Goal: Task Accomplishment & Management: Manage account settings

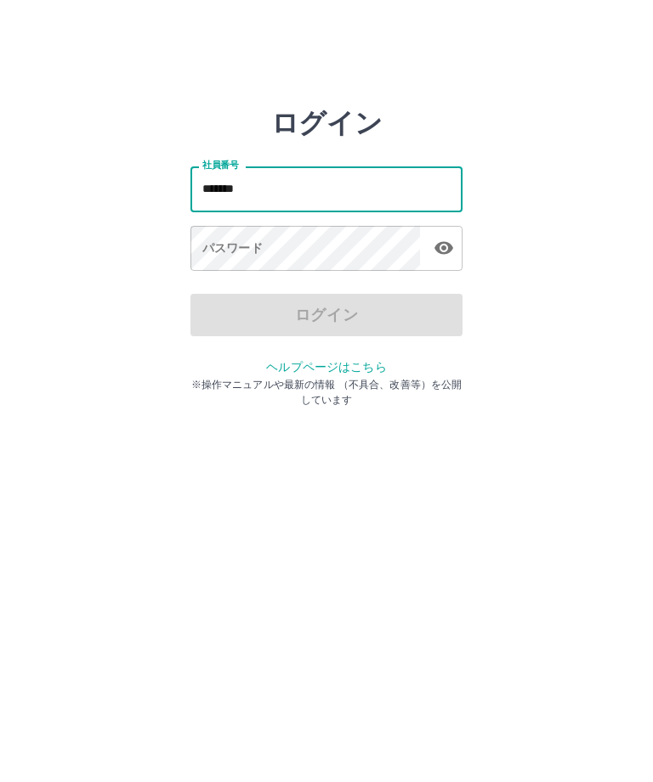
type input "*******"
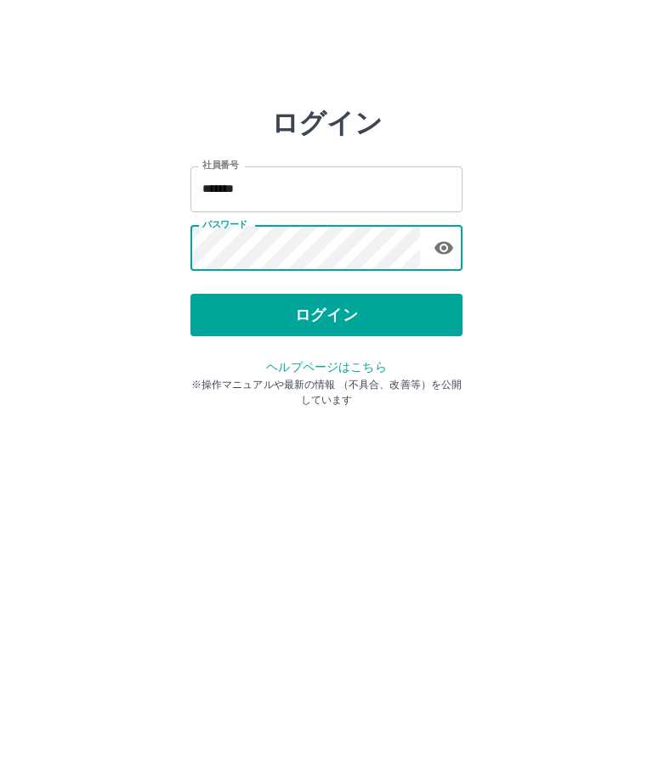
click at [306, 309] on button "ログイン" at bounding box center [326, 315] width 272 height 42
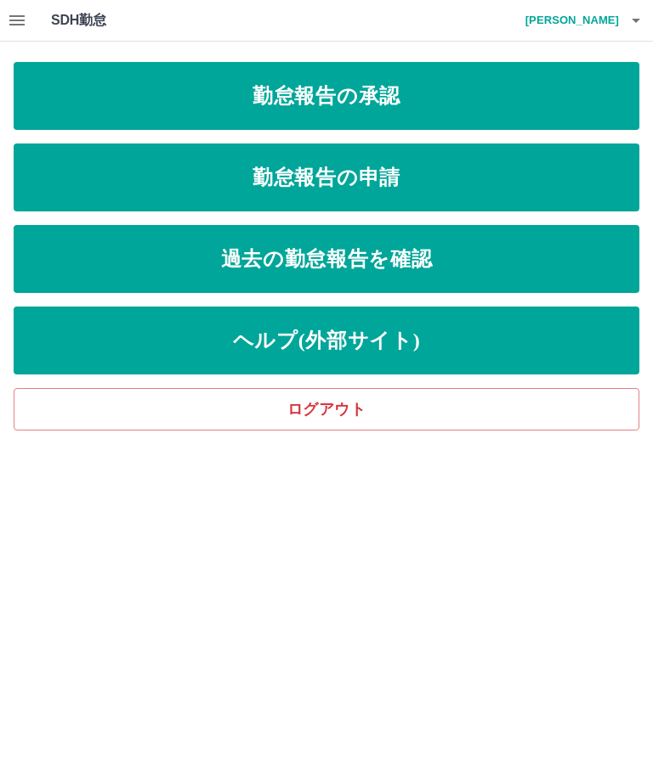
click at [392, 188] on link "勤怠報告の申請" at bounding box center [326, 178] width 625 height 68
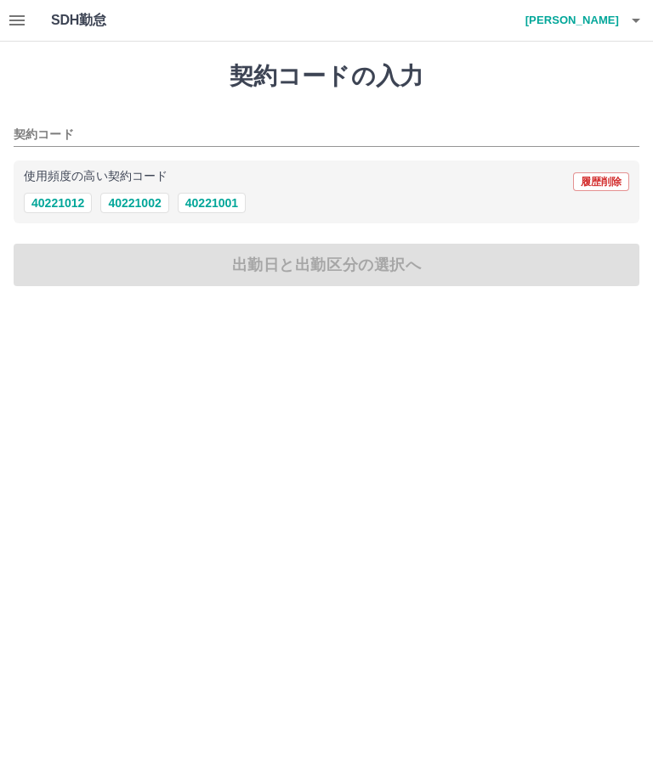
click at [135, 208] on button "40221002" at bounding box center [134, 203] width 68 height 20
type input "********"
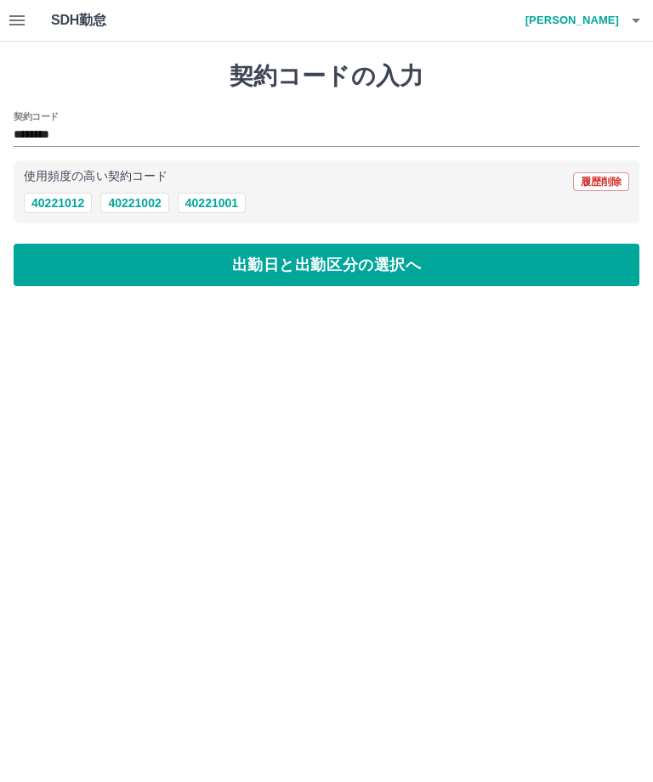
click at [251, 280] on button "出勤日と出勤区分の選択へ" at bounding box center [326, 265] width 625 height 42
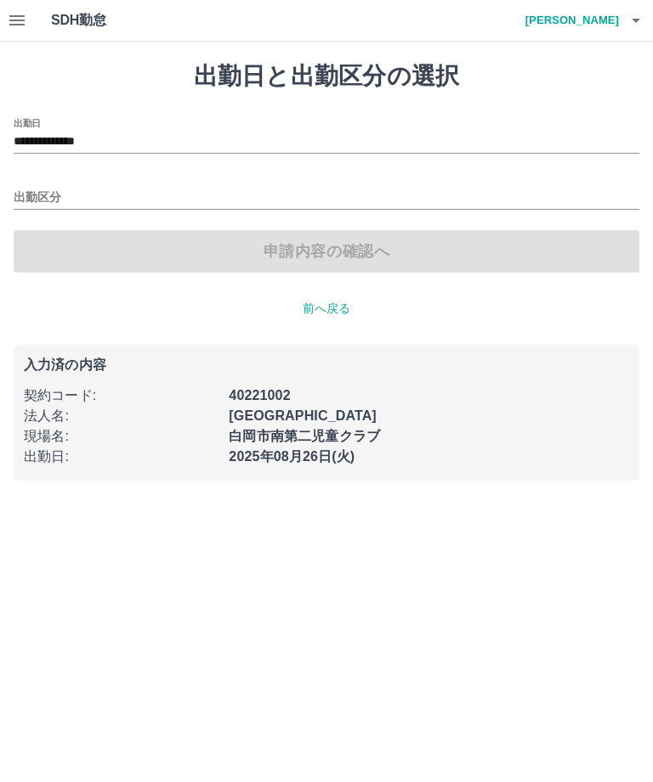
click at [149, 192] on input "出勤区分" at bounding box center [326, 198] width 625 height 21
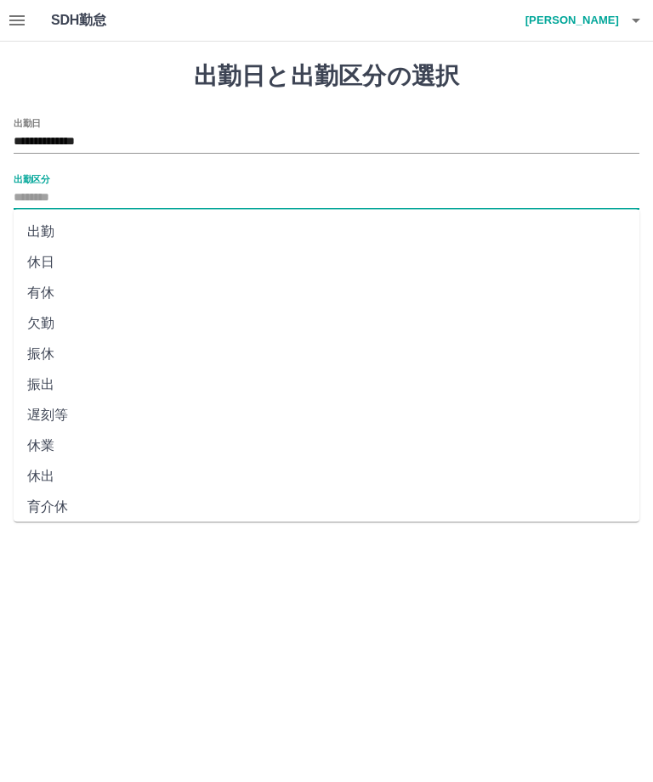
click at [125, 139] on input "**********" at bounding box center [326, 142] width 625 height 21
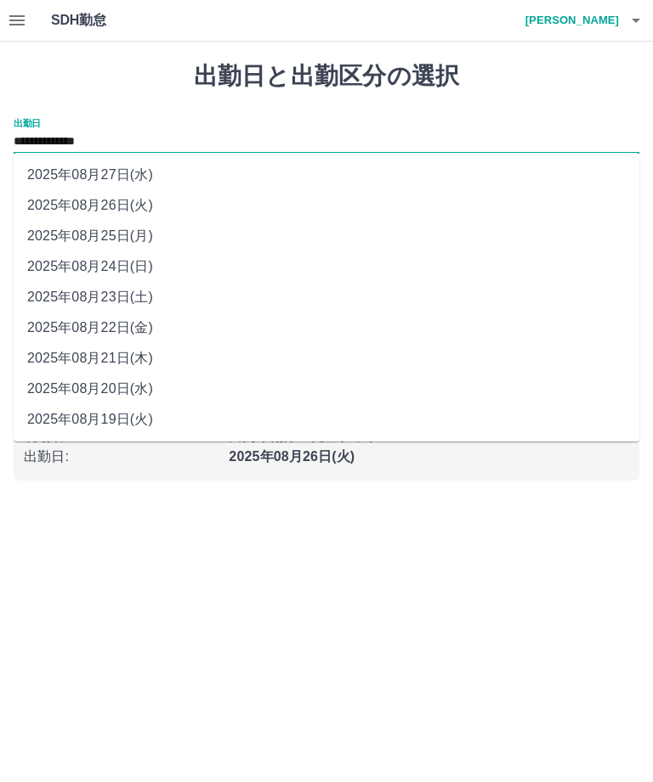
click at [108, 325] on li "2025年08月22日(金)" at bounding box center [326, 328] width 625 height 31
type input "**********"
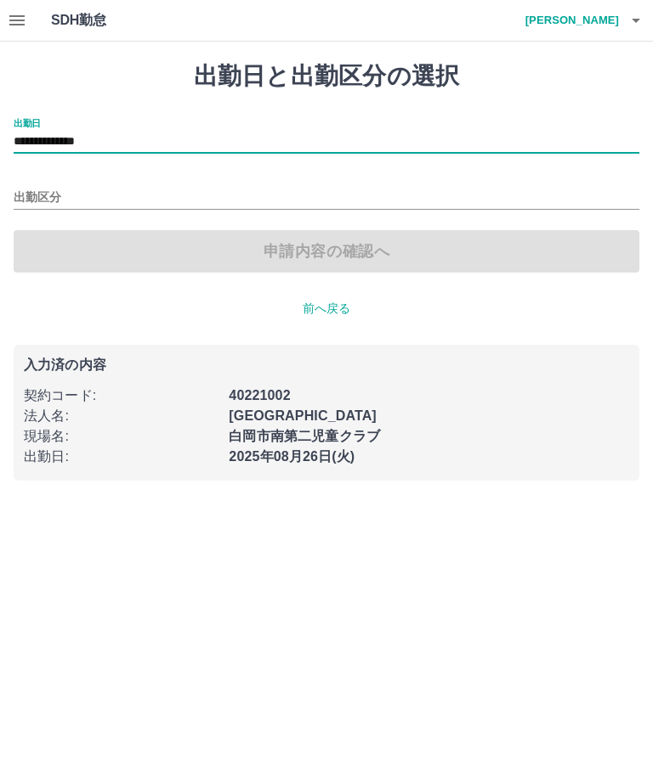
click at [108, 188] on input "出勤区分" at bounding box center [326, 198] width 625 height 21
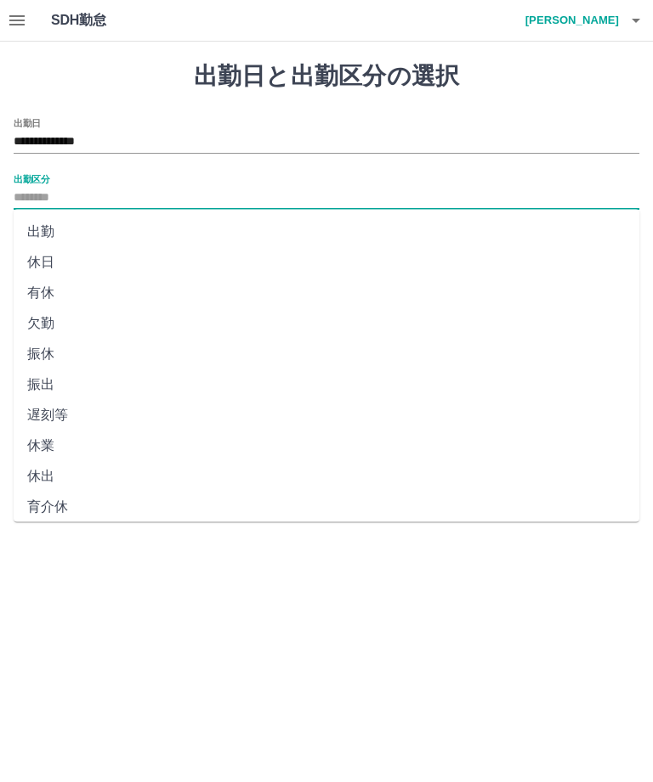
click at [100, 232] on li "出勤" at bounding box center [326, 232] width 625 height 31
type input "**"
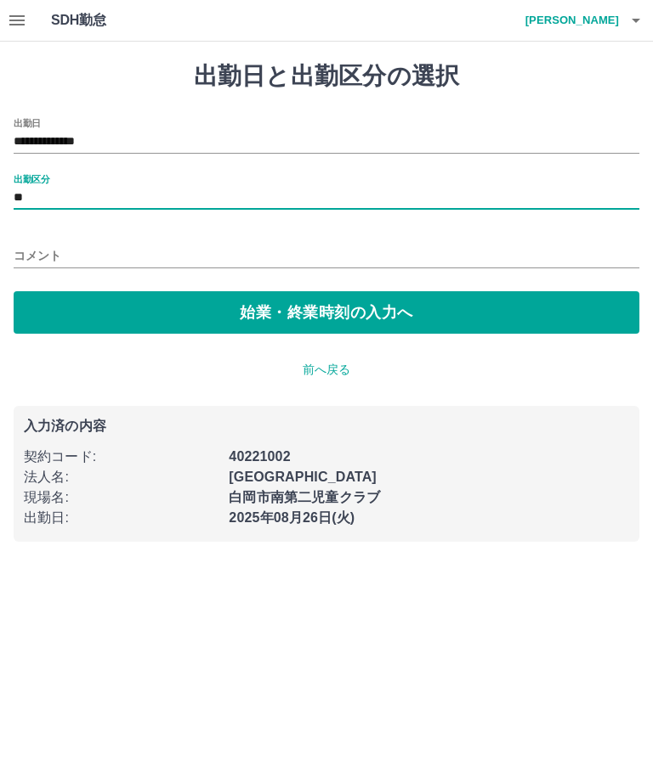
click at [297, 314] on button "始業・終業時刻の入力へ" at bounding box center [326, 312] width 625 height 42
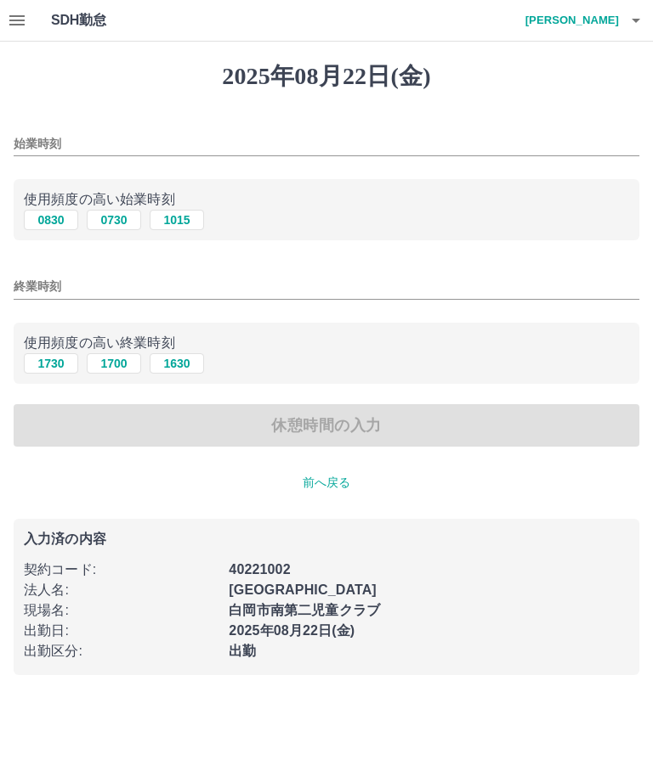
click at [190, 227] on button "1015" at bounding box center [177, 220] width 54 height 20
type input "****"
click at [186, 286] on input "終業時刻" at bounding box center [326, 286] width 625 height 25
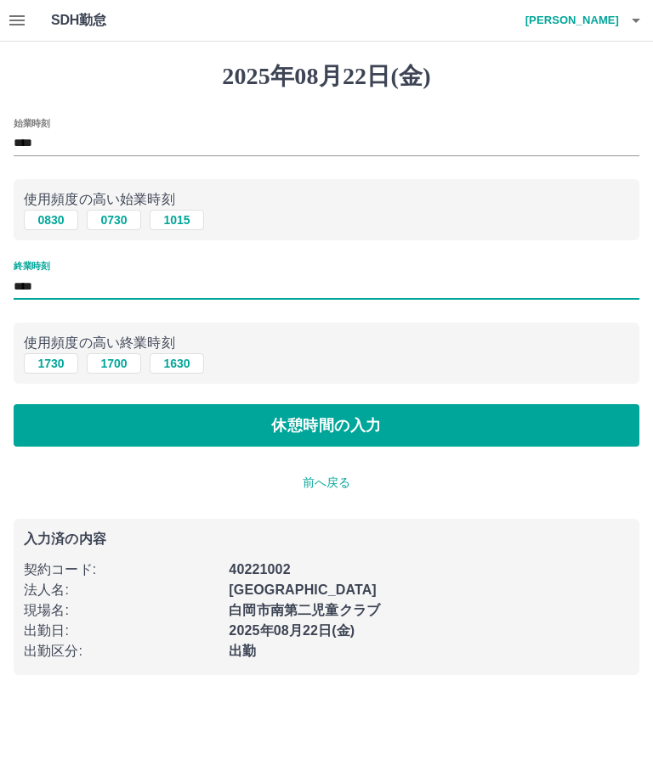
type input "****"
click at [353, 428] on button "休憩時間の入力" at bounding box center [326, 425] width 625 height 42
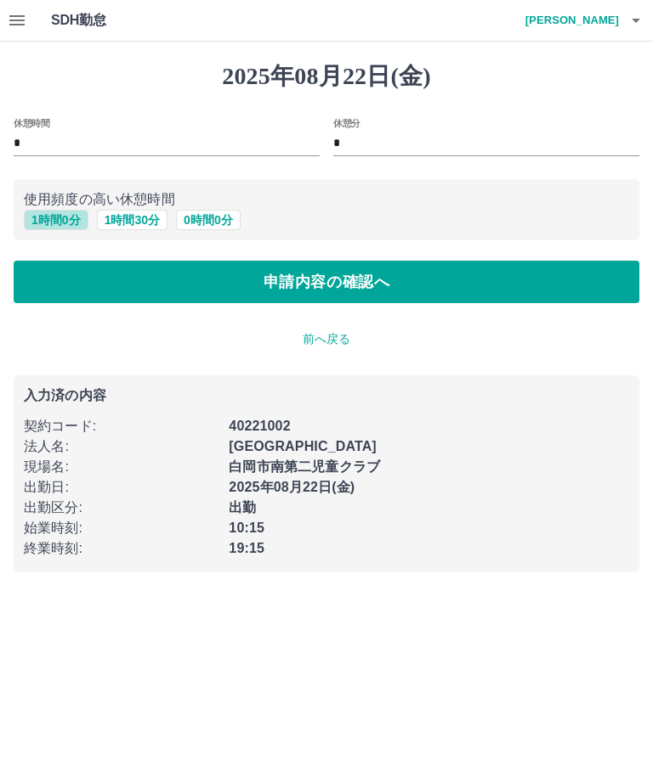
click at [54, 217] on button "1 時間 0 分" at bounding box center [56, 220] width 65 height 20
type input "*"
click at [334, 284] on button "申請内容の確認へ" at bounding box center [326, 282] width 625 height 42
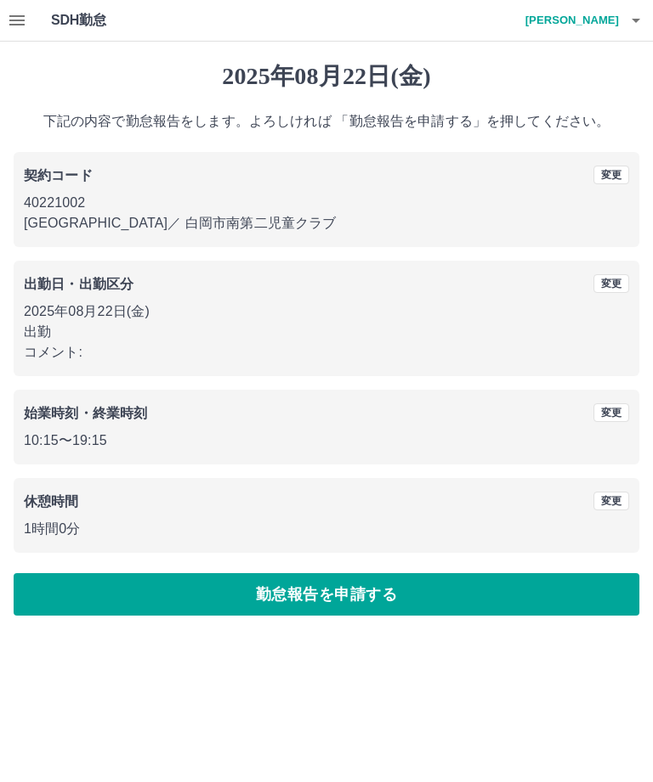
click at [382, 597] on button "勤怠報告を申請する" at bounding box center [326, 594] width 625 height 42
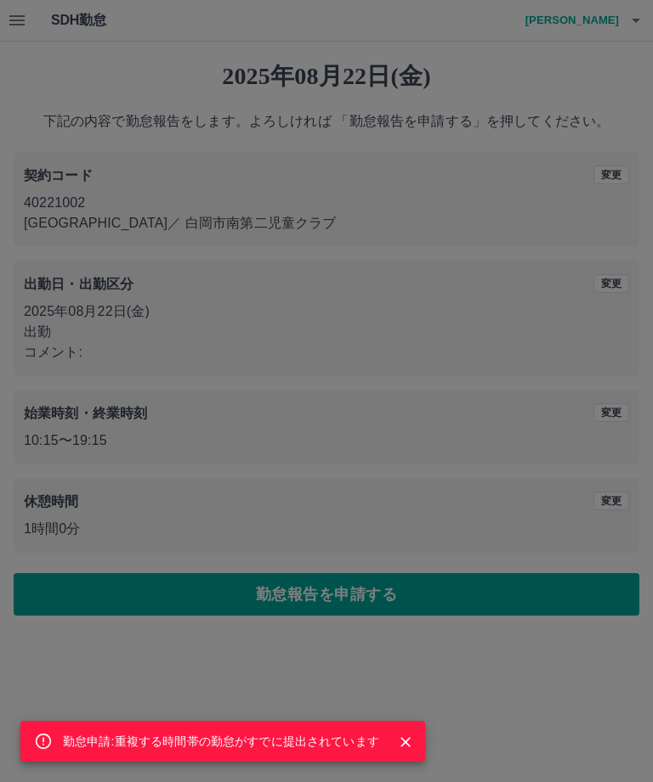
click at [416, 743] on button "Close" at bounding box center [405, 742] width 25 height 25
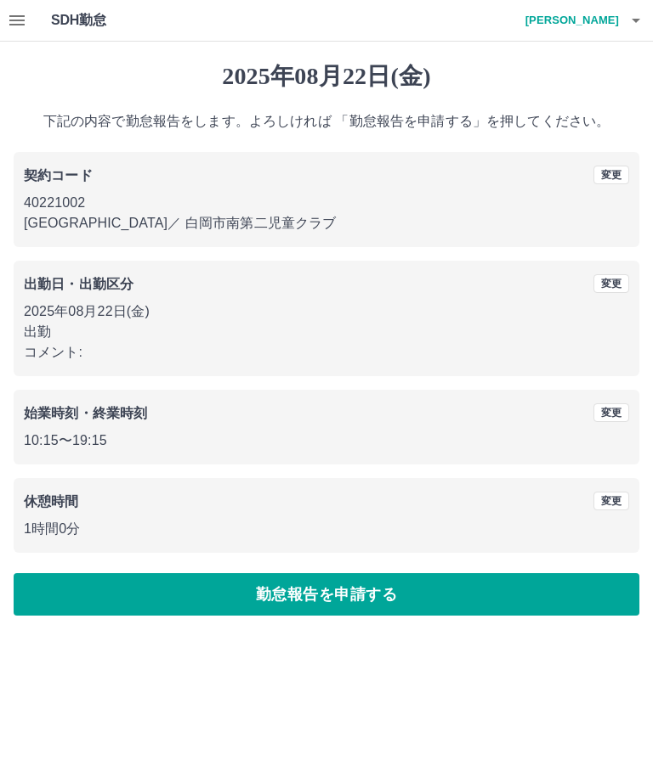
click at [628, 31] on button "button" at bounding box center [636, 20] width 34 height 41
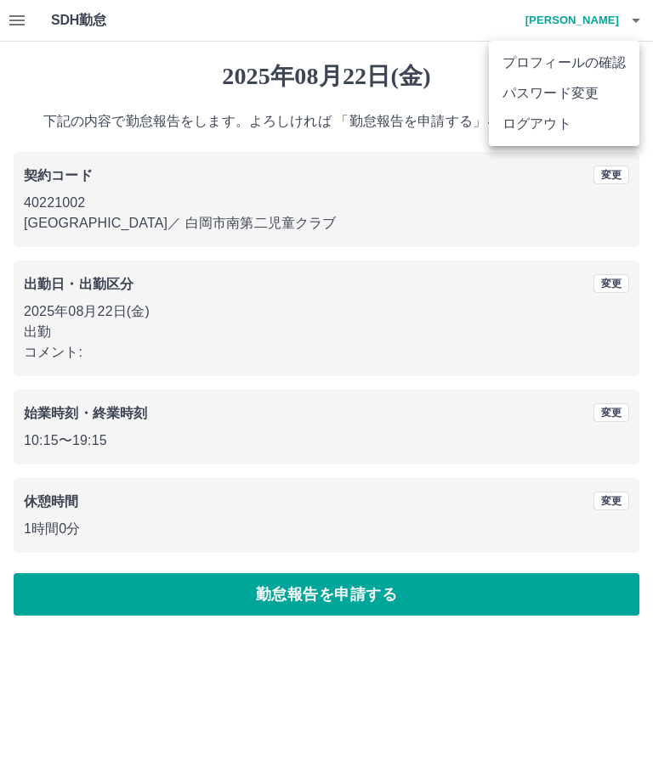
click at [559, 123] on li "ログアウト" at bounding box center [564, 124] width 150 height 31
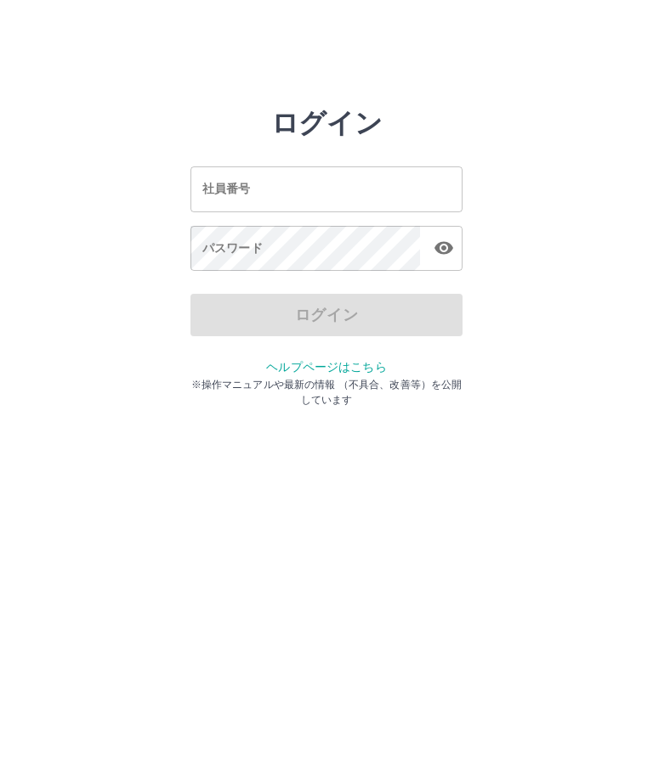
click at [300, 204] on input "社員番号" at bounding box center [326, 189] width 272 height 45
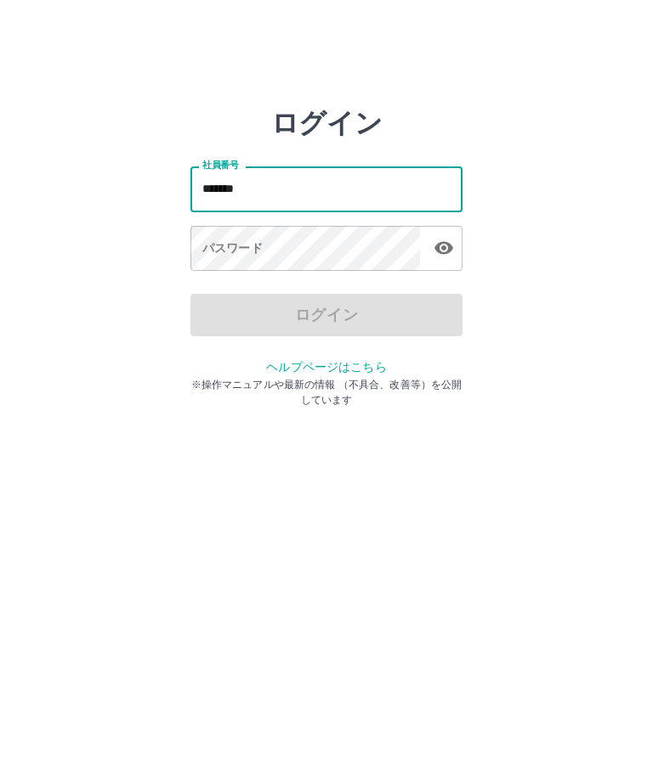
type input "*******"
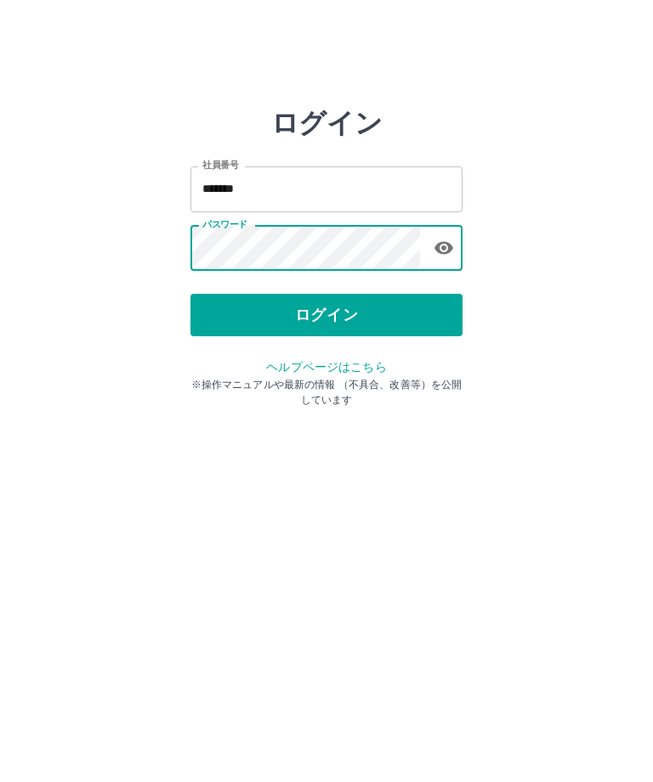
click at [336, 315] on button "ログイン" at bounding box center [326, 315] width 272 height 42
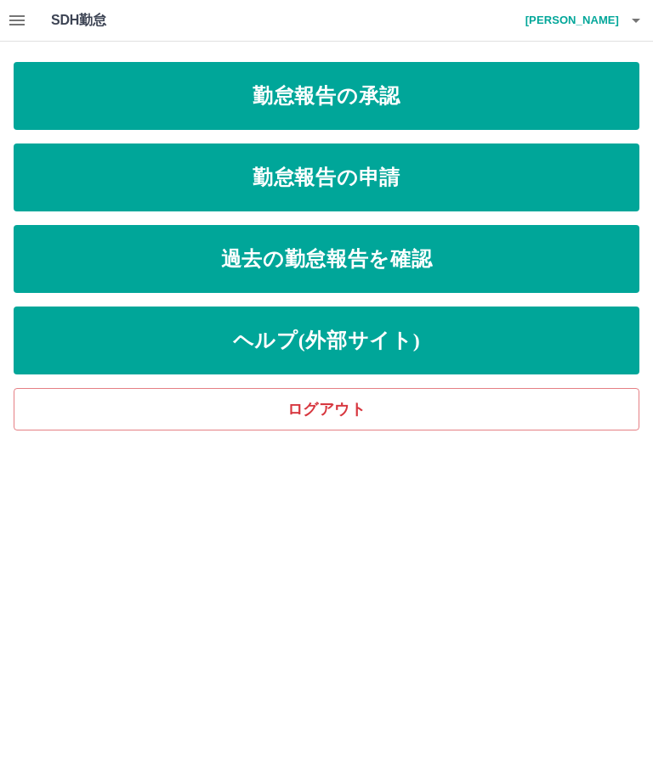
click at [380, 98] on link "勤怠報告の承認" at bounding box center [326, 96] width 625 height 68
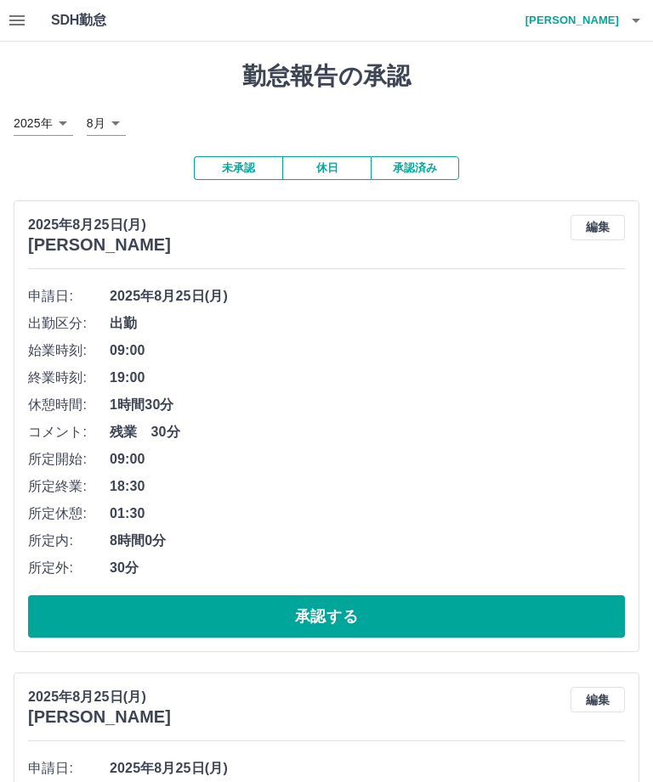
click at [26, 25] on icon "button" at bounding box center [17, 20] width 20 height 20
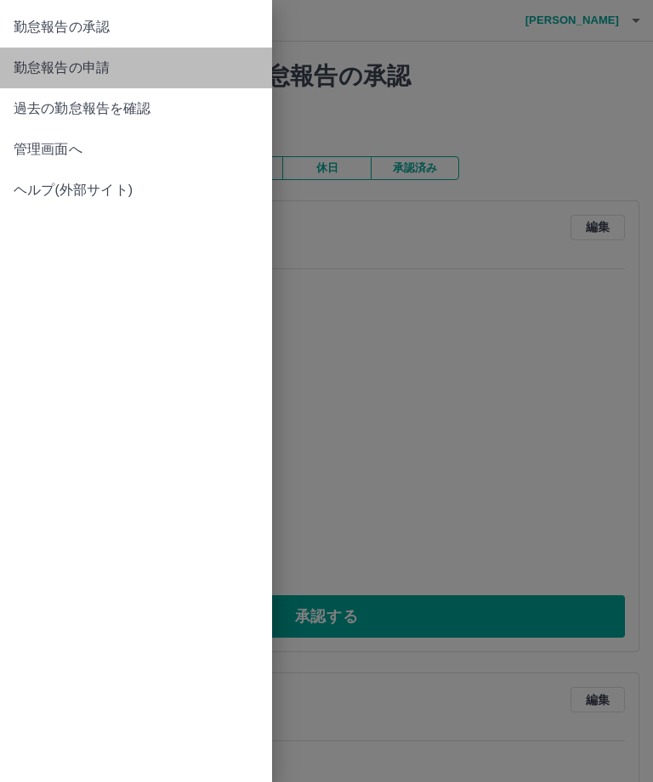
click at [149, 65] on span "勤怠報告の申請" at bounding box center [136, 68] width 245 height 20
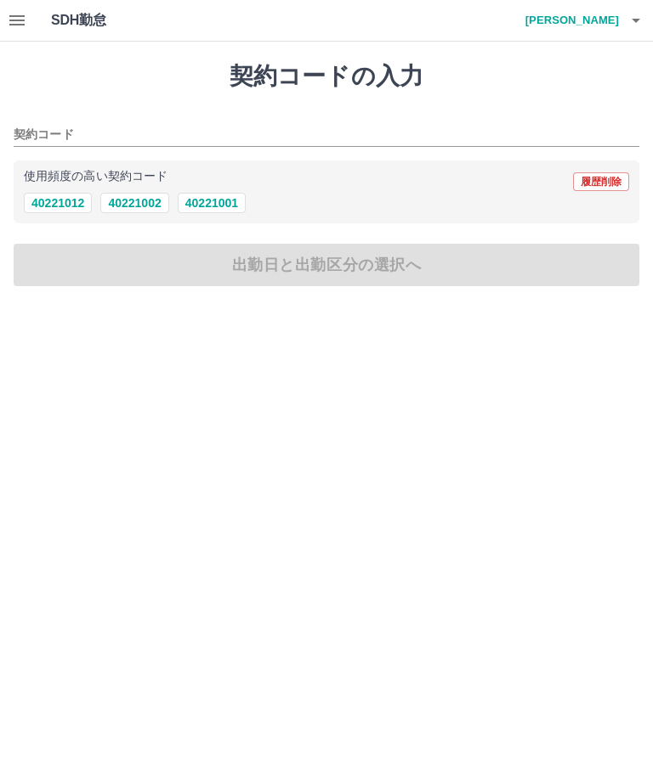
click at [138, 196] on button "40221002" at bounding box center [134, 203] width 68 height 20
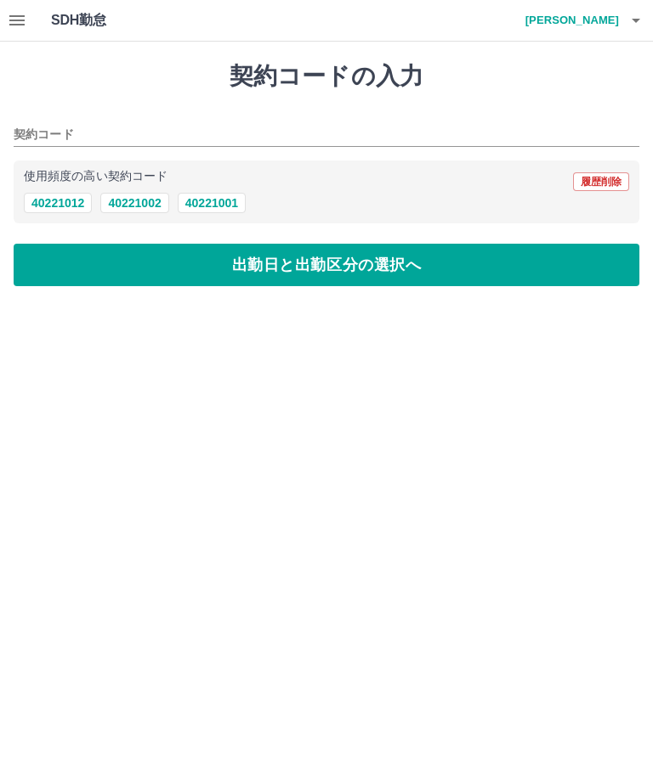
type input "********"
click at [165, 266] on button "出勤日と出勤区分の選択へ" at bounding box center [326, 265] width 625 height 42
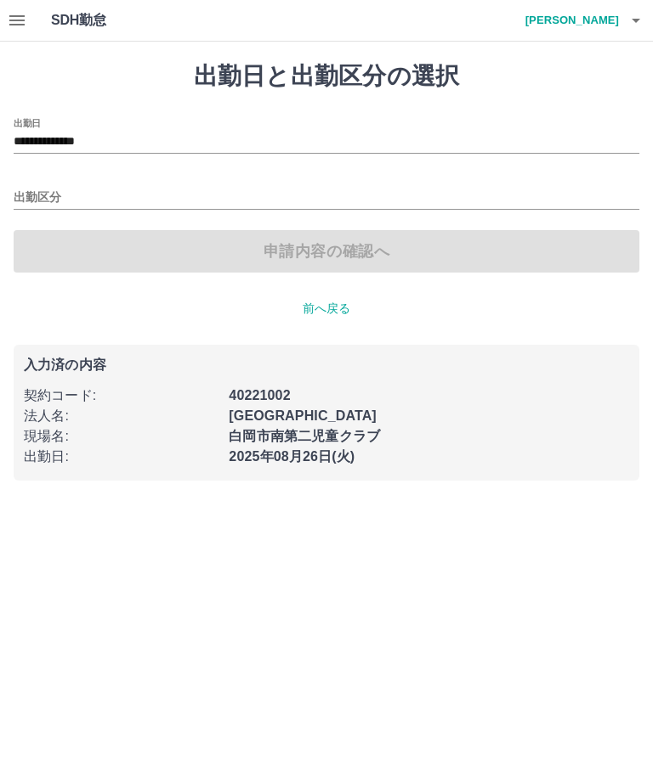
click at [103, 138] on input "**********" at bounding box center [326, 142] width 625 height 21
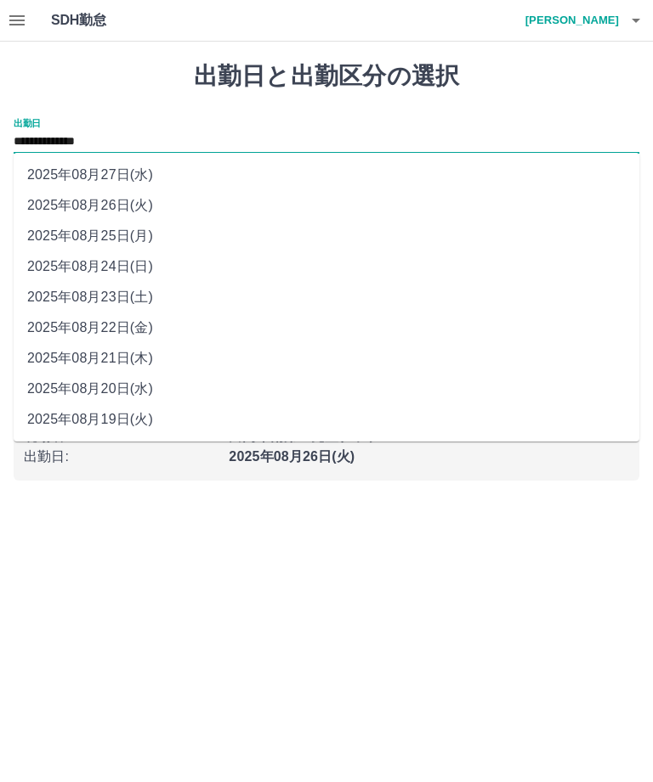
click at [118, 300] on li "2025年08月23日(土)" at bounding box center [326, 297] width 625 height 31
type input "**********"
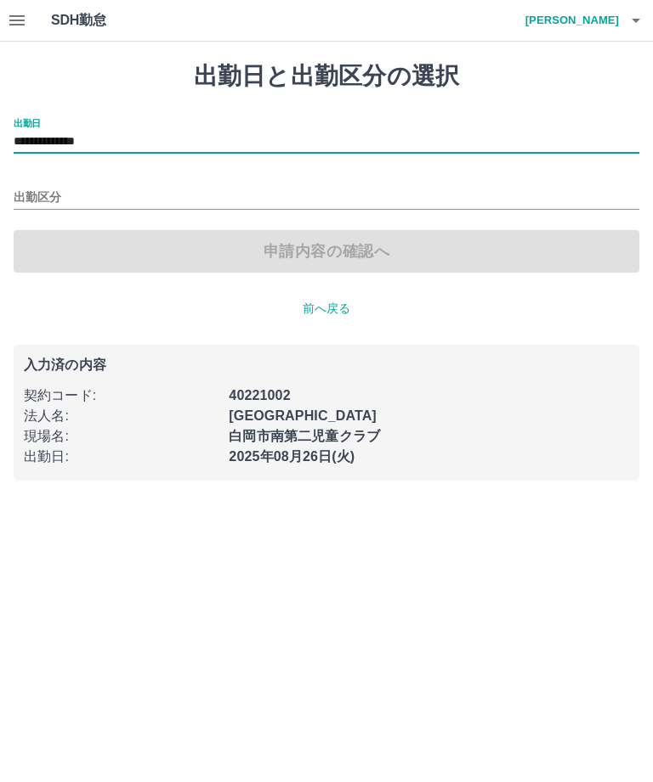
click at [121, 183] on div "出勤区分" at bounding box center [326, 192] width 625 height 36
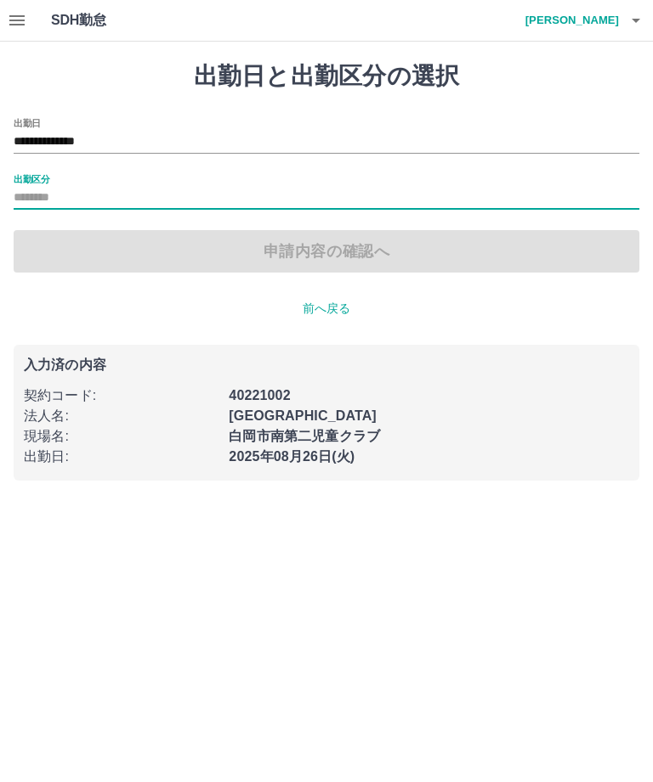
click at [127, 202] on input "出勤区分" at bounding box center [326, 198] width 625 height 21
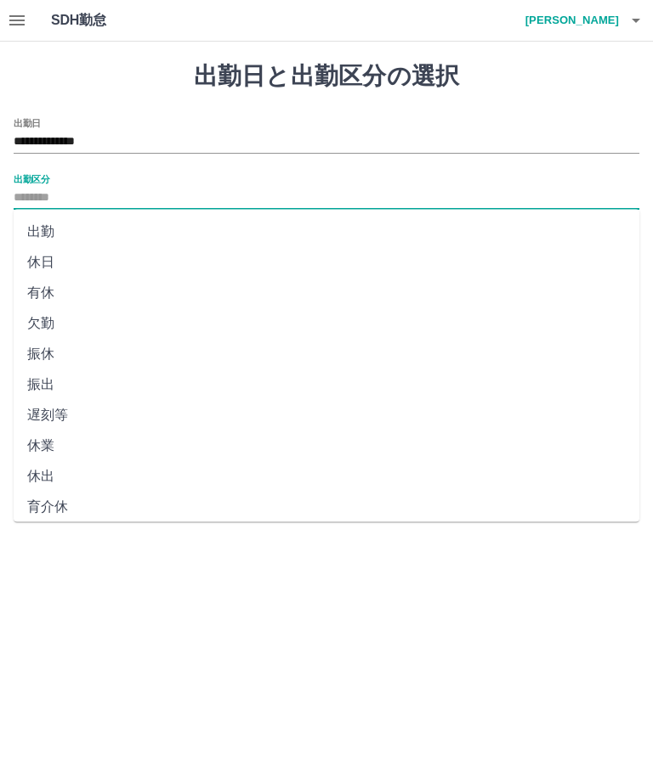
click at [89, 268] on li "休日" at bounding box center [326, 262] width 625 height 31
type input "**"
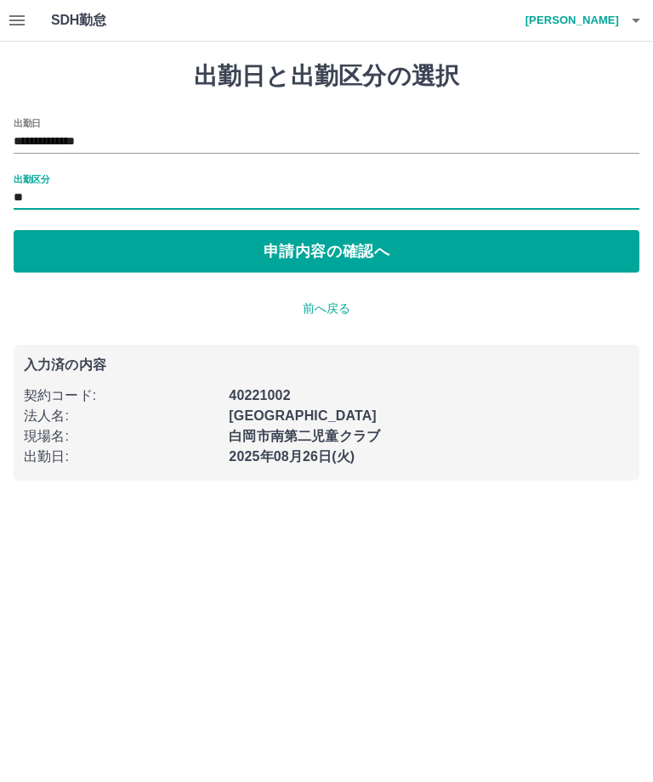
click at [344, 260] on button "申請内容の確認へ" at bounding box center [326, 251] width 625 height 42
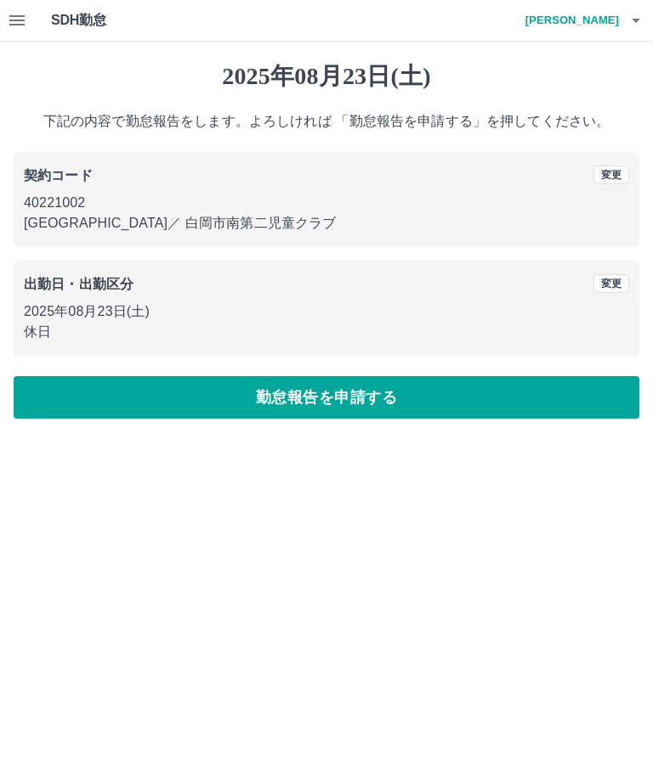
click at [219, 398] on button "勤怠報告を申請する" at bounding box center [326, 397] width 625 height 42
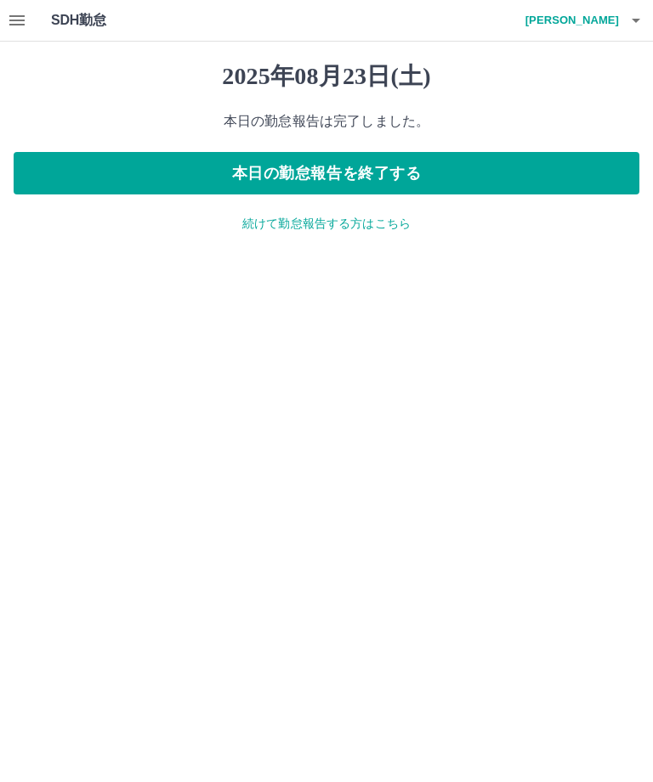
click at [341, 227] on p "続けて勤怠報告する方はこちら" at bounding box center [326, 224] width 625 height 18
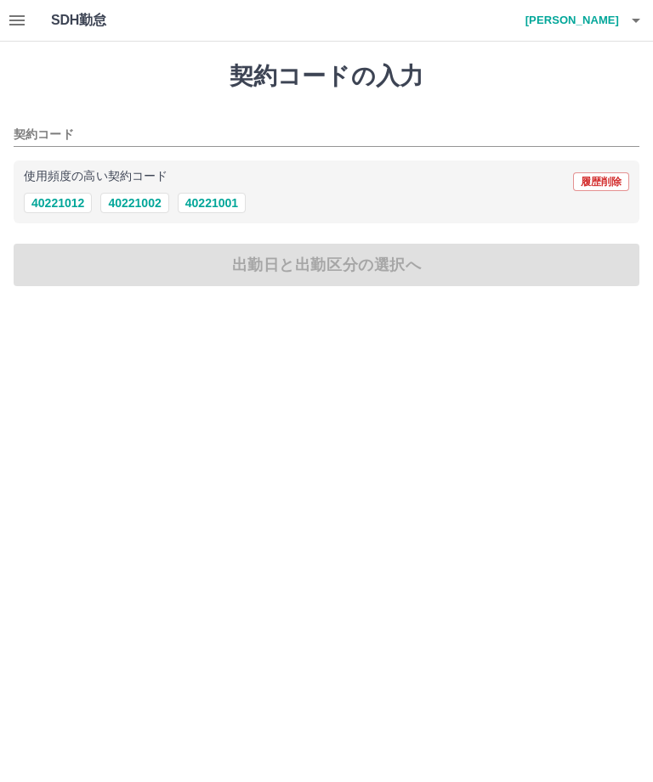
click at [132, 201] on button "40221002" at bounding box center [134, 203] width 68 height 20
type input "********"
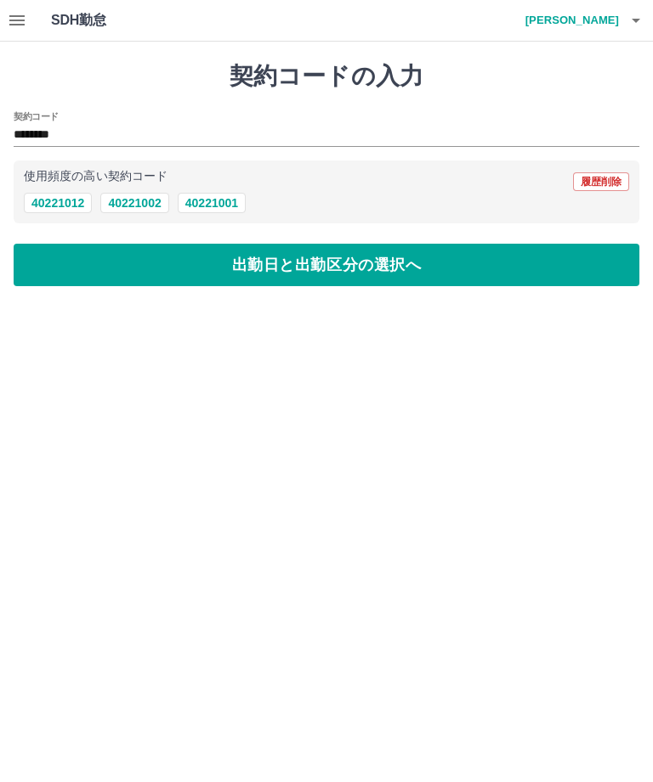
click at [194, 266] on button "出勤日と出勤区分の選択へ" at bounding box center [326, 265] width 625 height 42
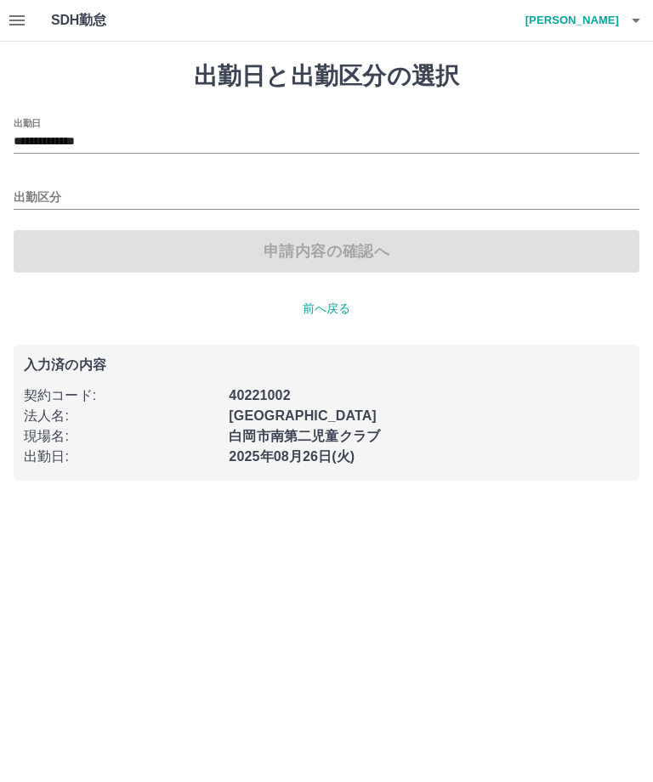
click at [101, 143] on input "**********" at bounding box center [326, 142] width 625 height 21
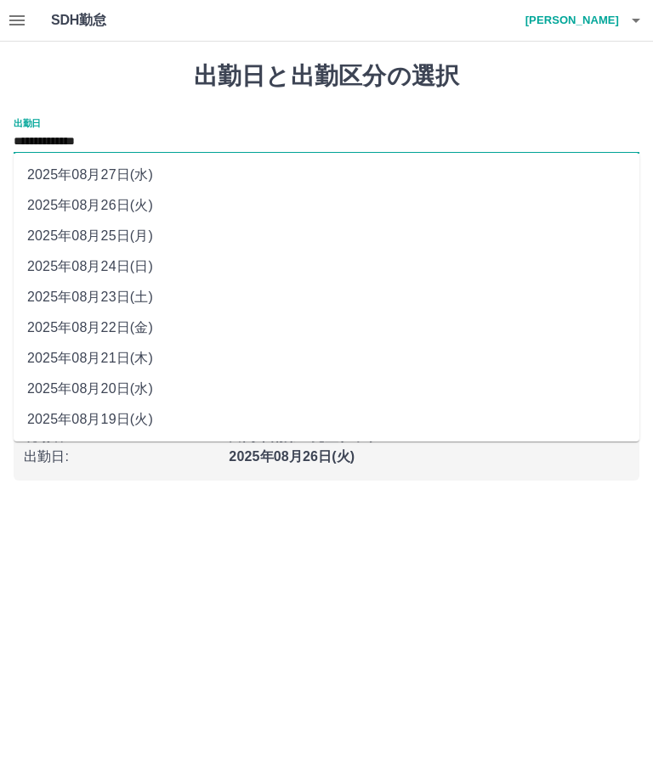
click at [102, 234] on li "2025年08月25日(月)" at bounding box center [326, 236] width 625 height 31
type input "**********"
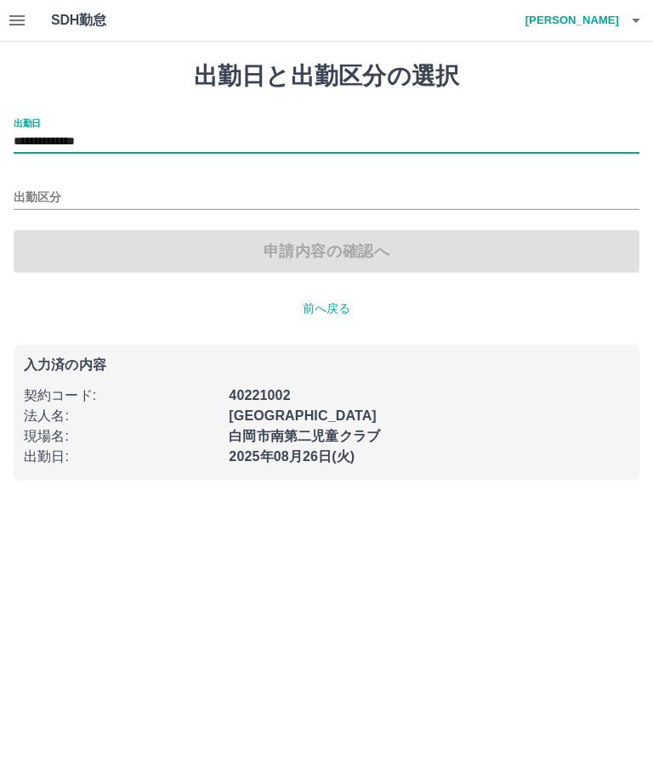
click at [127, 189] on input "出勤区分" at bounding box center [326, 198] width 625 height 21
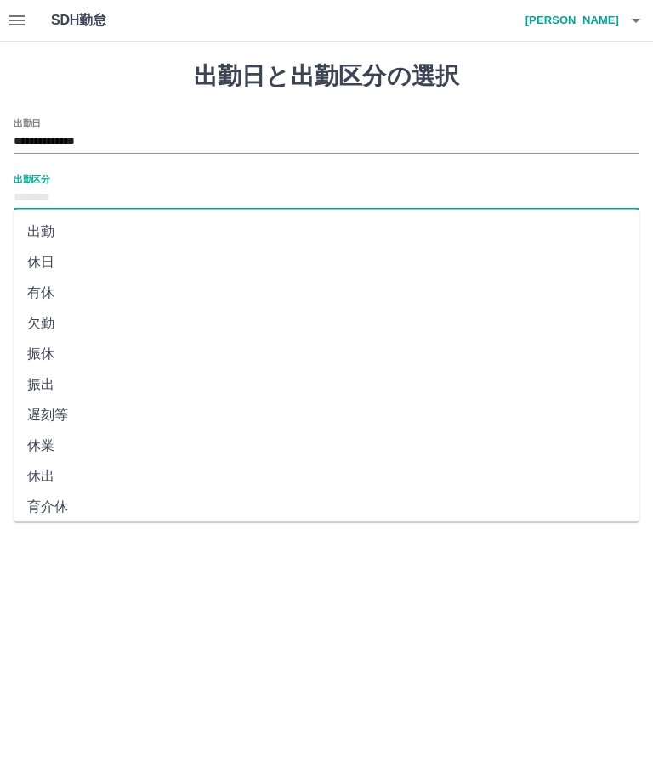
click at [65, 354] on li "振休" at bounding box center [326, 354] width 625 height 31
type input "**"
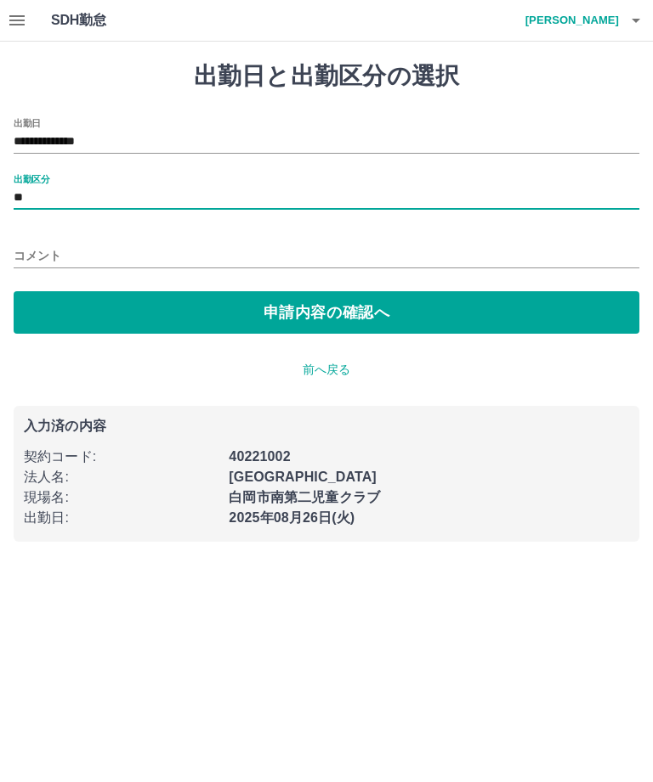
click at [107, 260] on input "コメント" at bounding box center [326, 256] width 625 height 25
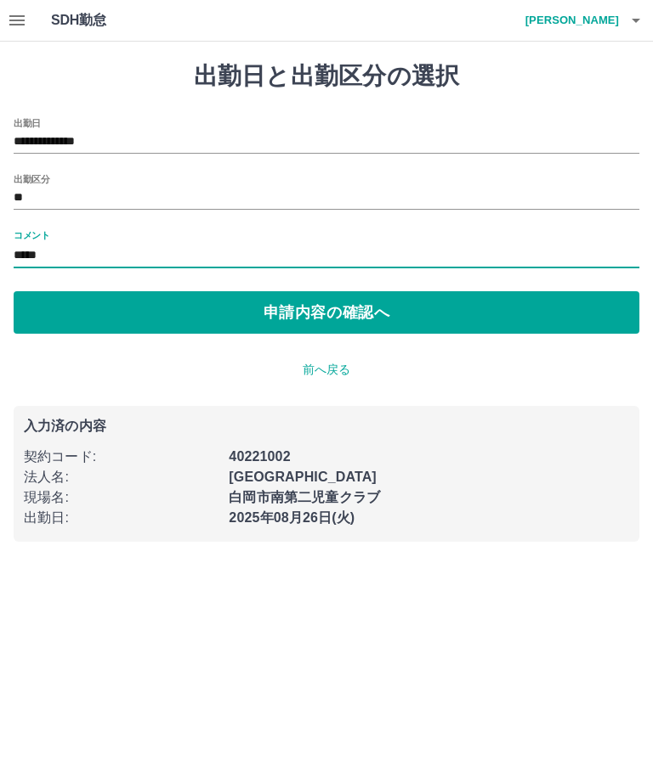
type input "*****"
click at [346, 304] on button "申請内容の確認へ" at bounding box center [326, 312] width 625 height 42
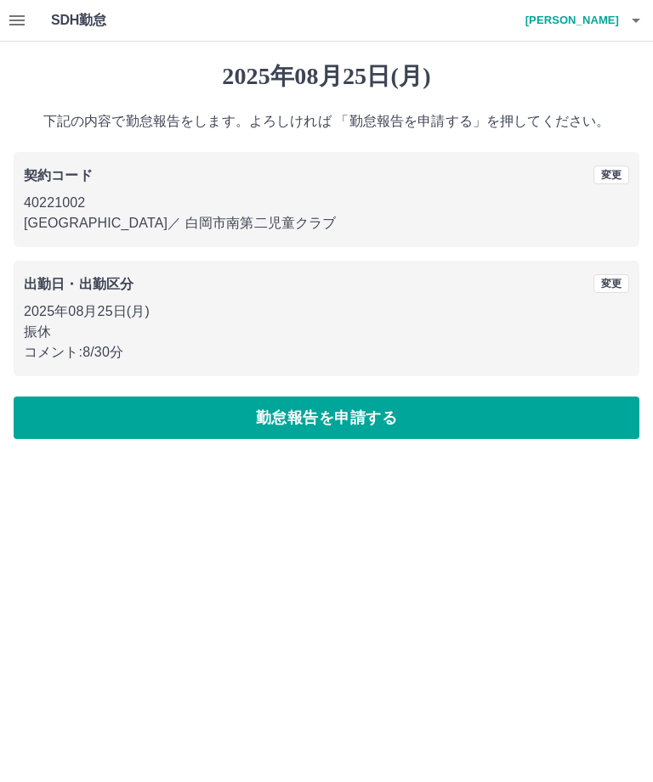
click at [371, 423] on button "勤怠報告を申請する" at bounding box center [326, 418] width 625 height 42
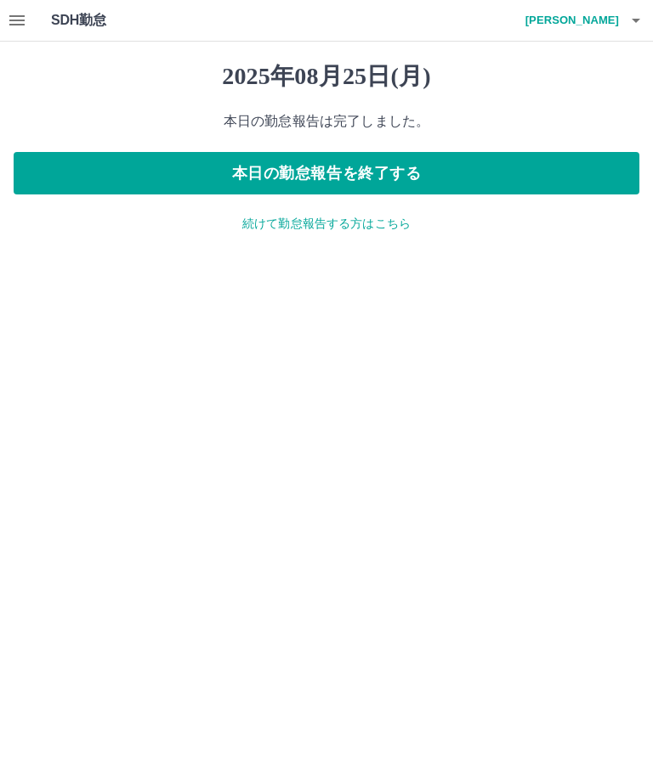
click at [12, 14] on icon "button" at bounding box center [17, 20] width 20 height 20
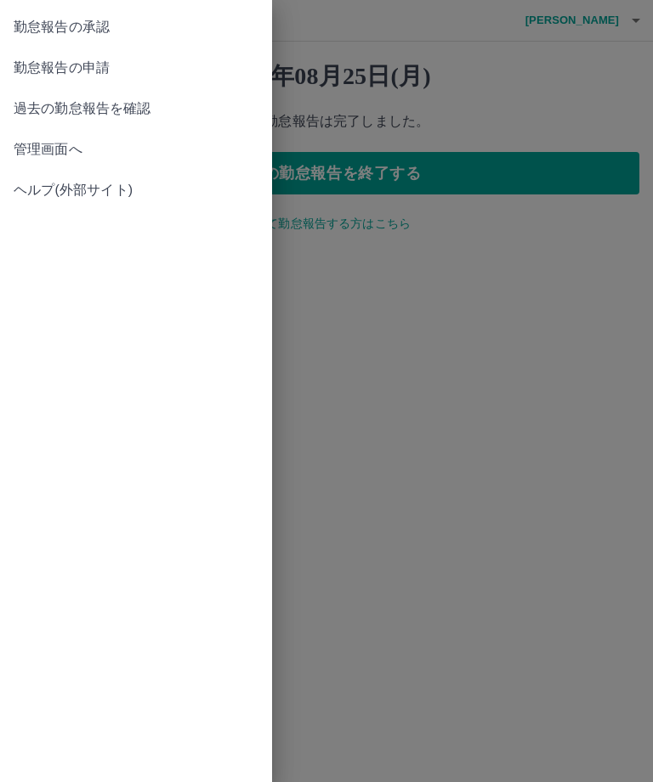
click at [168, 20] on span "勤怠報告の承認" at bounding box center [136, 27] width 245 height 20
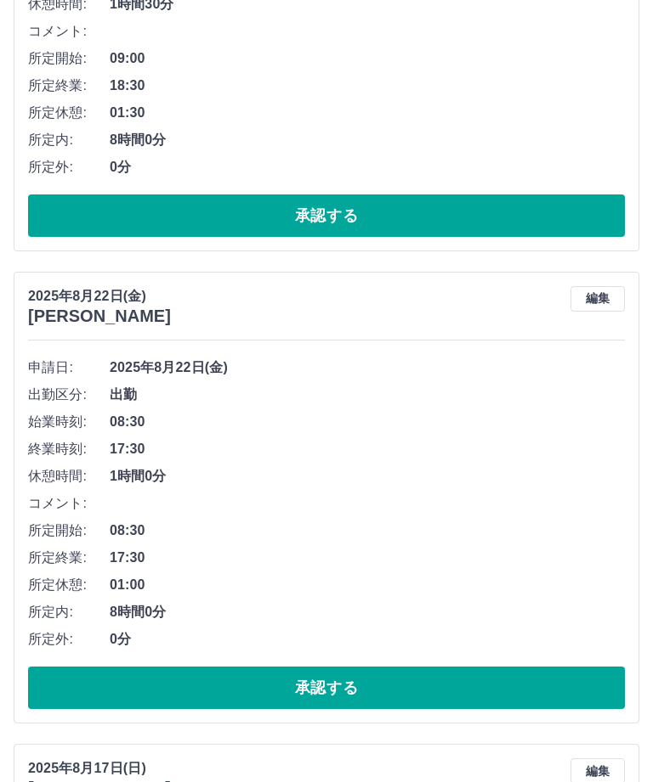
scroll to position [9439, 0]
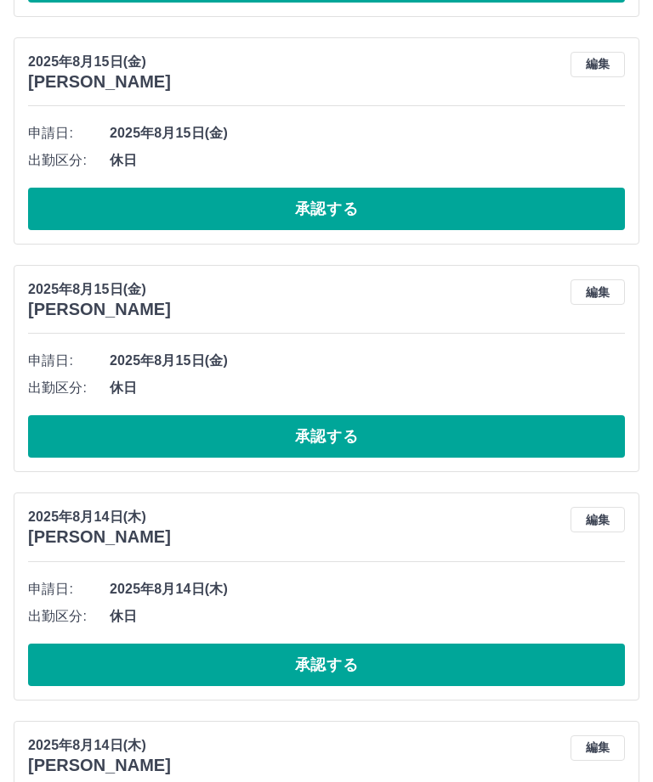
scroll to position [11426, 0]
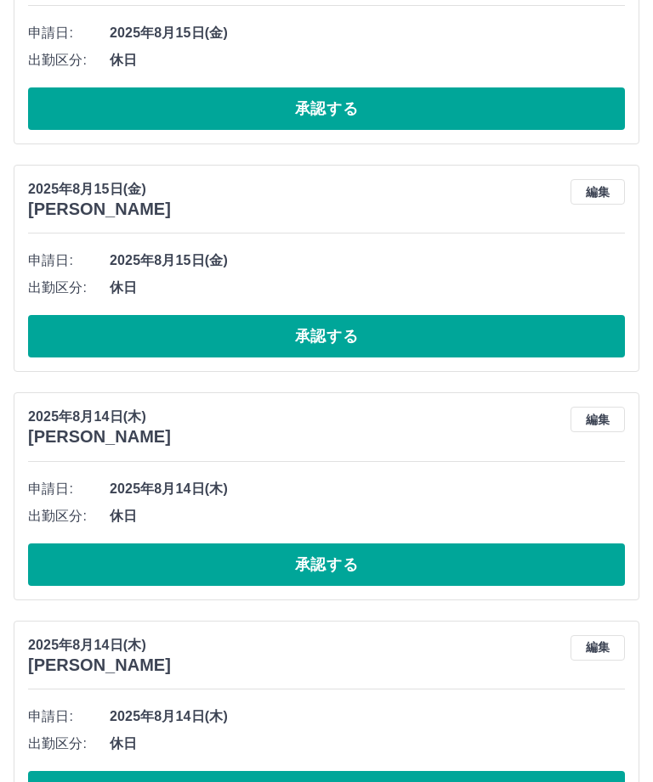
click at [376, 782] on button "承認する" at bounding box center [326, 792] width 596 height 42
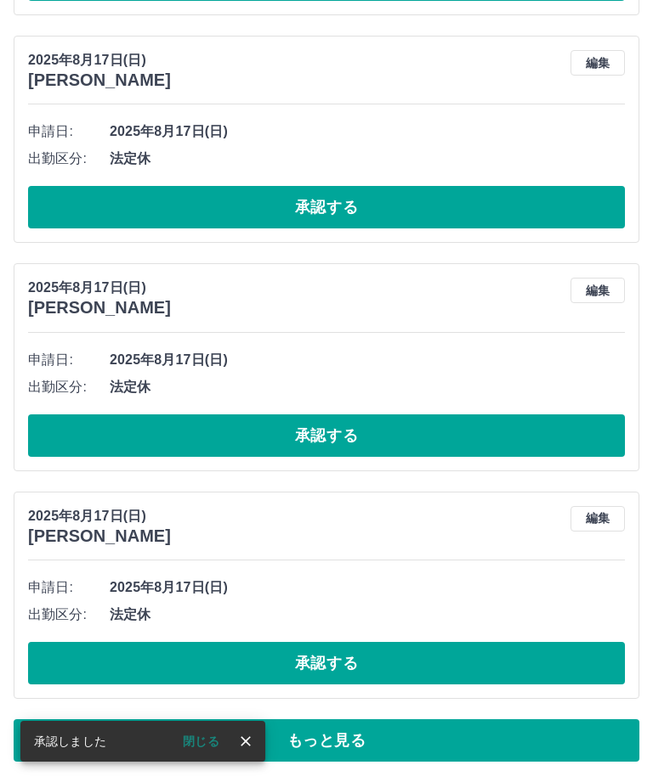
scroll to position [9439, 0]
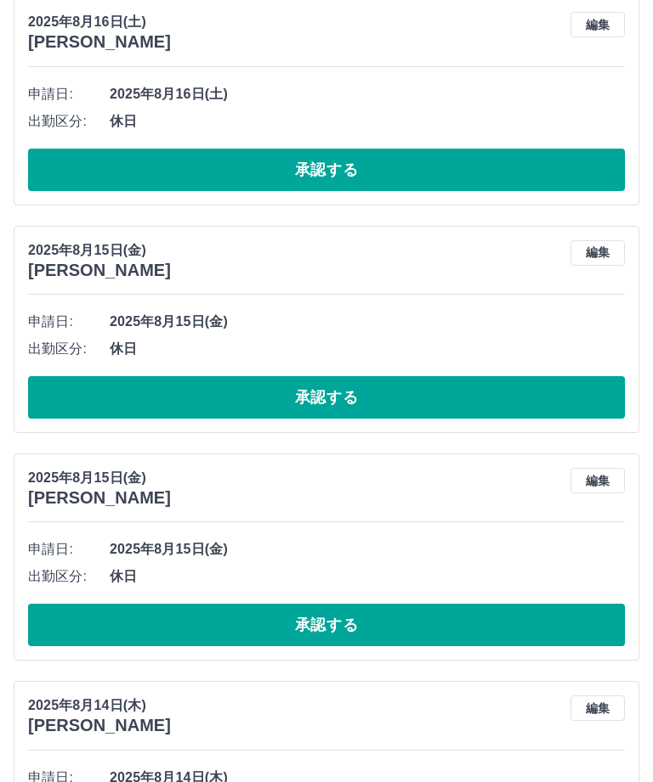
scroll to position [11198, 0]
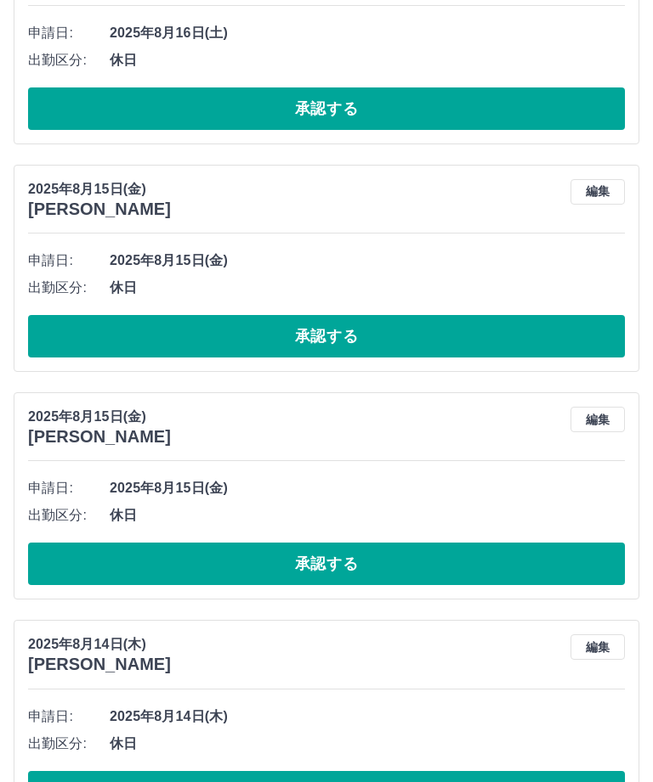
click at [412, 782] on button "承認する" at bounding box center [326, 792] width 596 height 42
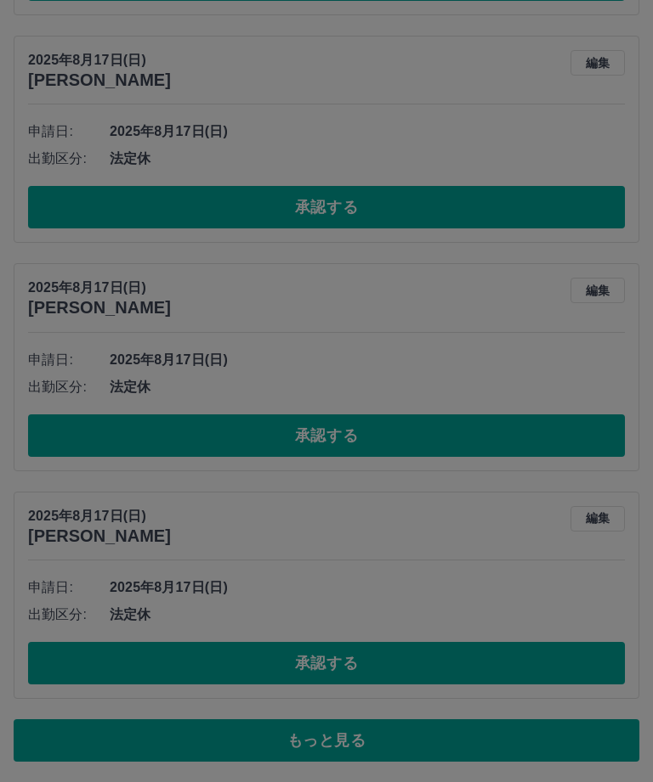
scroll to position [9439, 0]
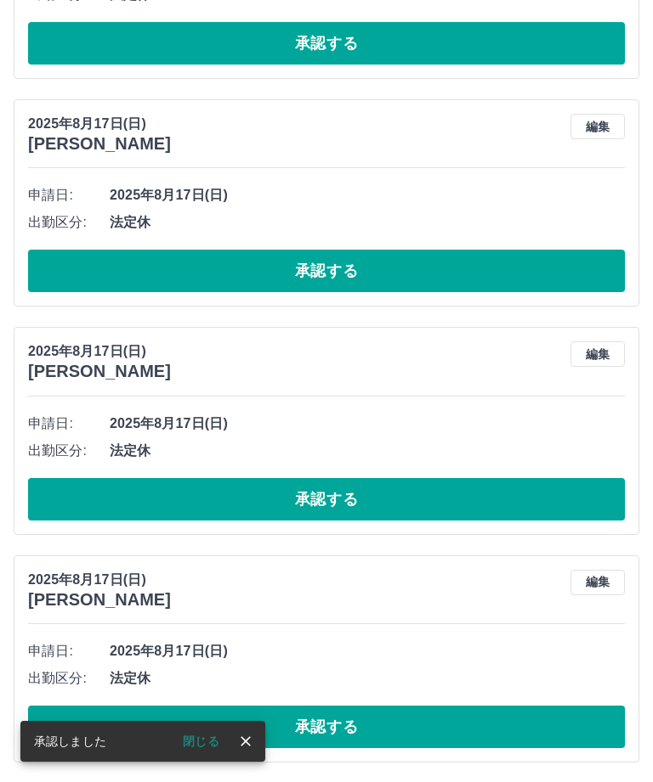
click at [251, 750] on icon "close" at bounding box center [245, 741] width 17 height 17
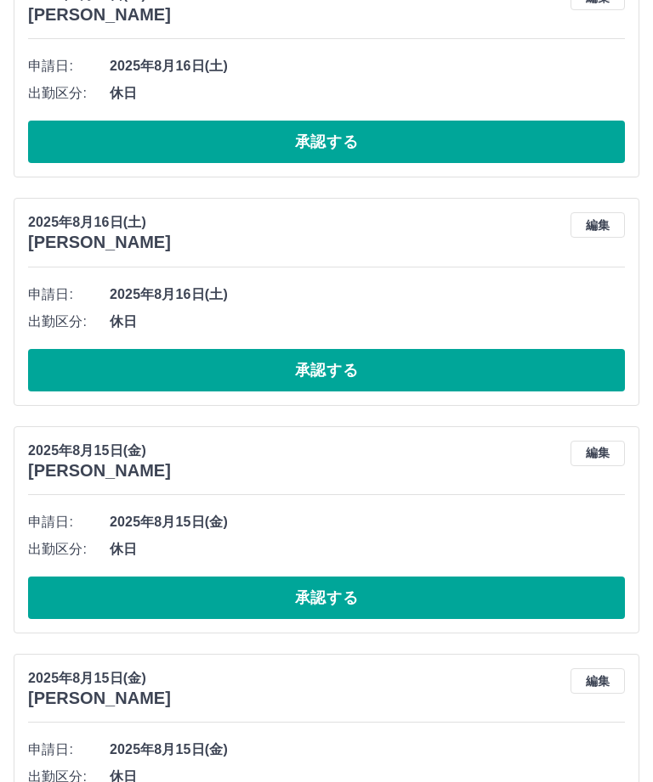
scroll to position [10970, 0]
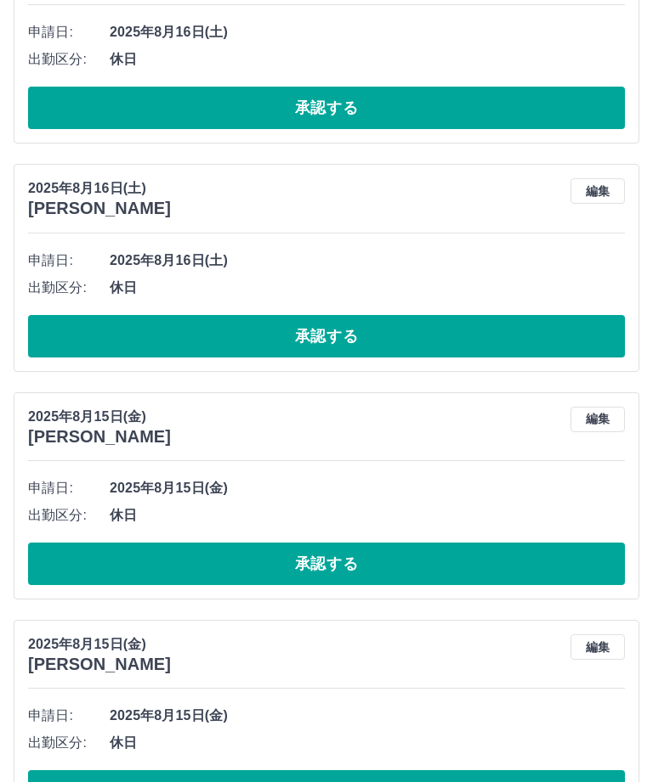
click at [420, 782] on button "承認する" at bounding box center [326, 792] width 596 height 42
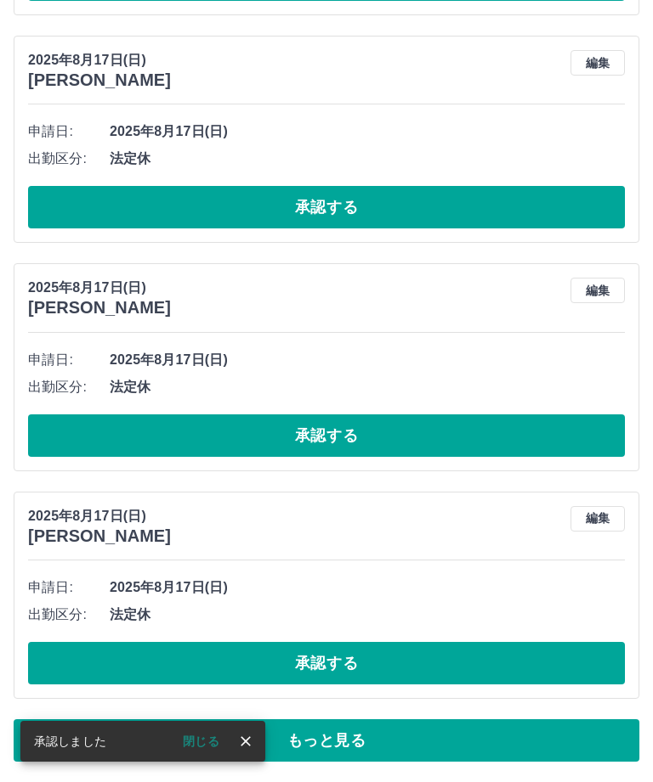
scroll to position [9439, 0]
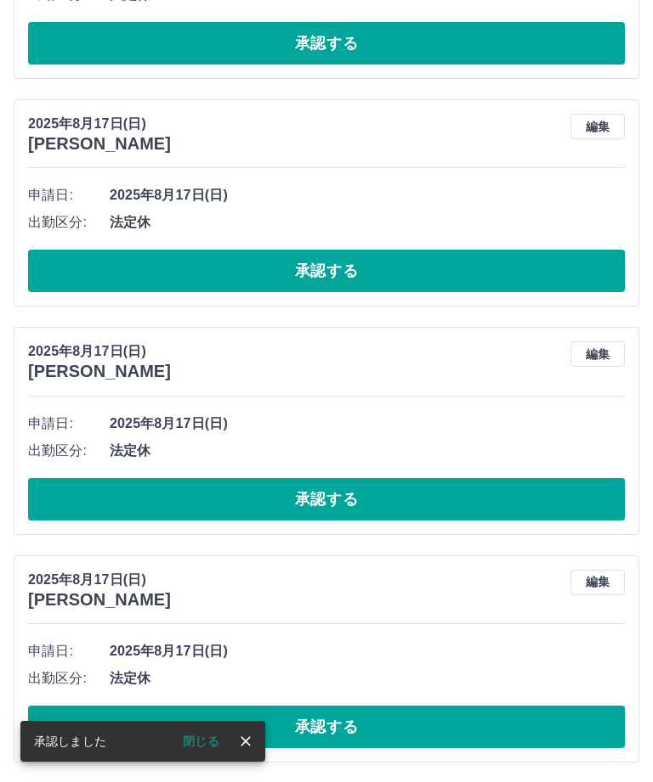
click at [246, 750] on icon "close" at bounding box center [245, 741] width 17 height 17
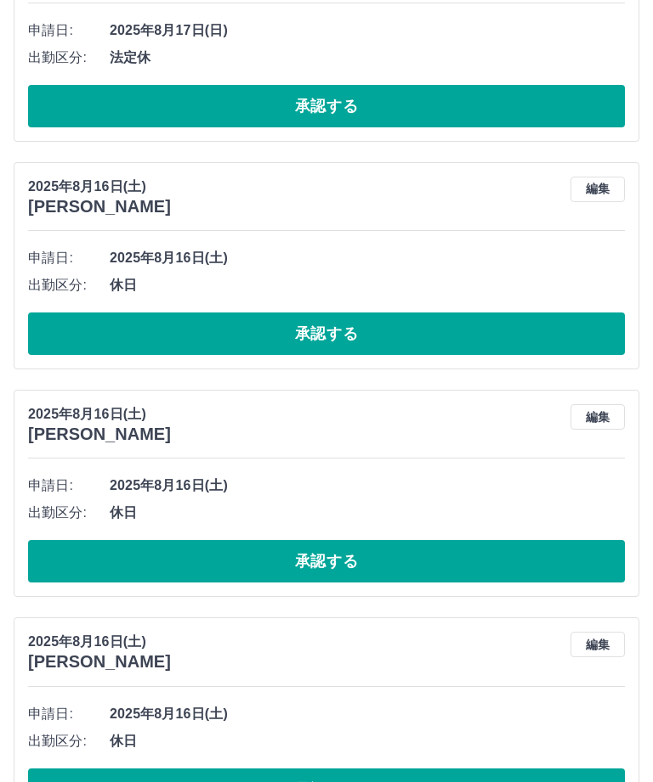
scroll to position [10743, 0]
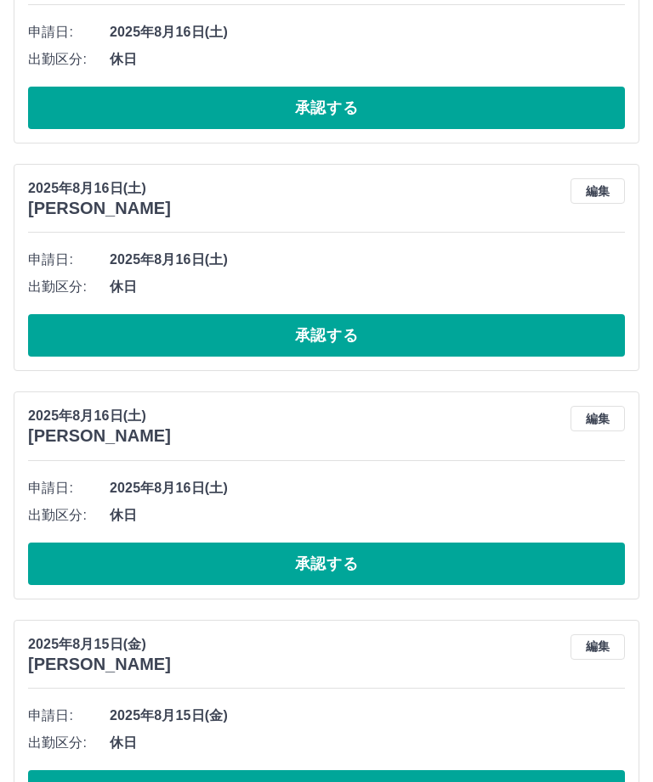
click at [376, 782] on button "承認する" at bounding box center [326, 792] width 596 height 42
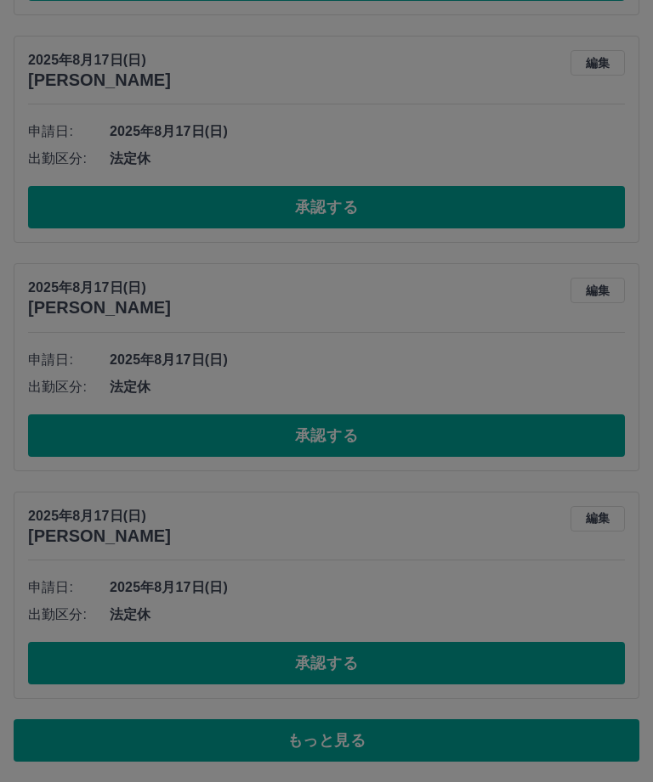
scroll to position [9439, 0]
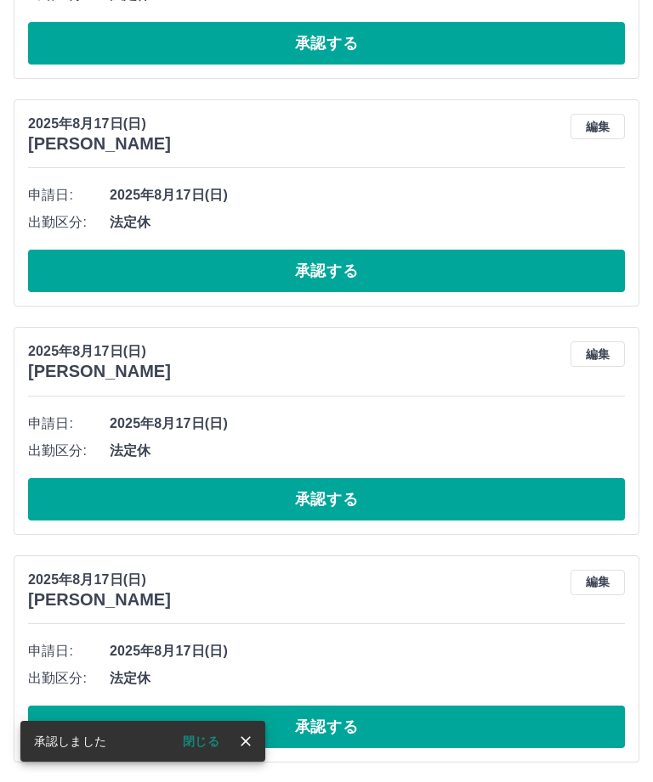
click at [237, 750] on icon "close" at bounding box center [245, 741] width 17 height 17
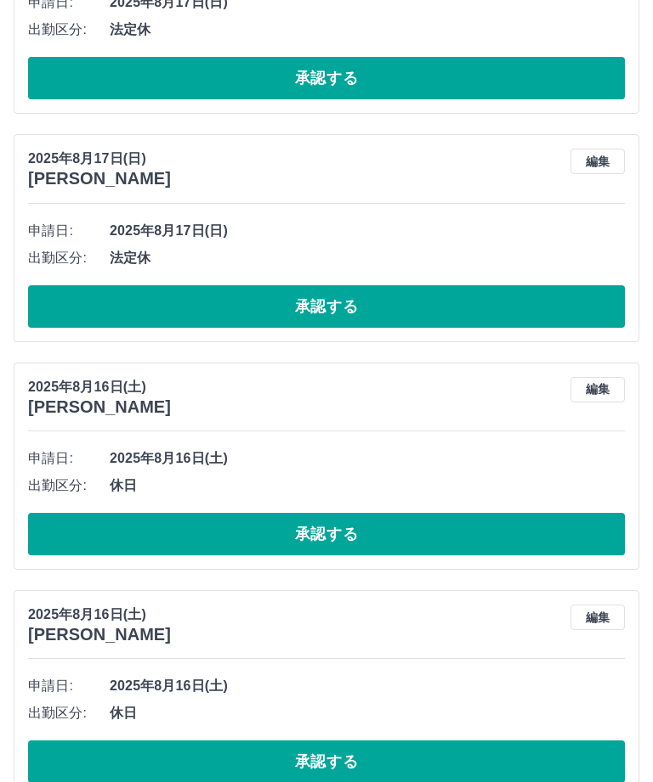
scroll to position [10515, 0]
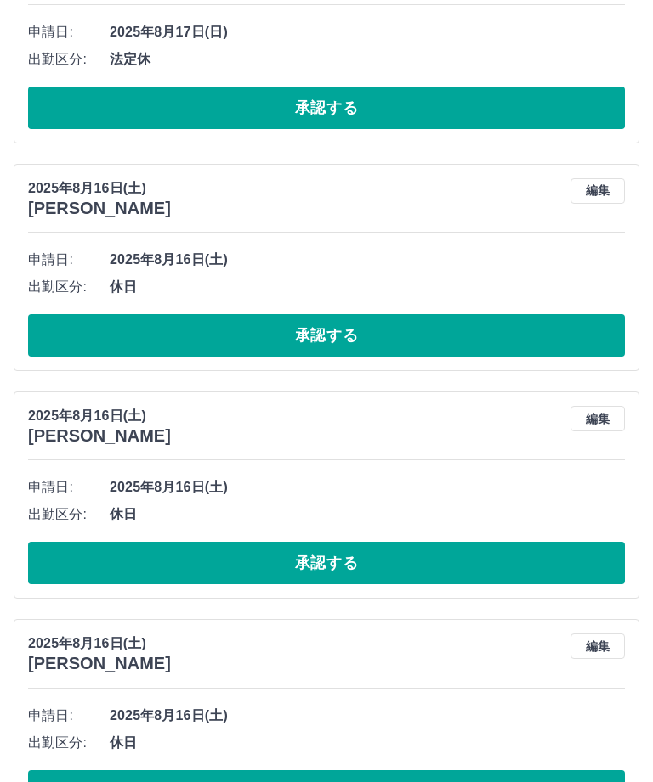
click at [415, 782] on button "承認する" at bounding box center [326, 792] width 596 height 42
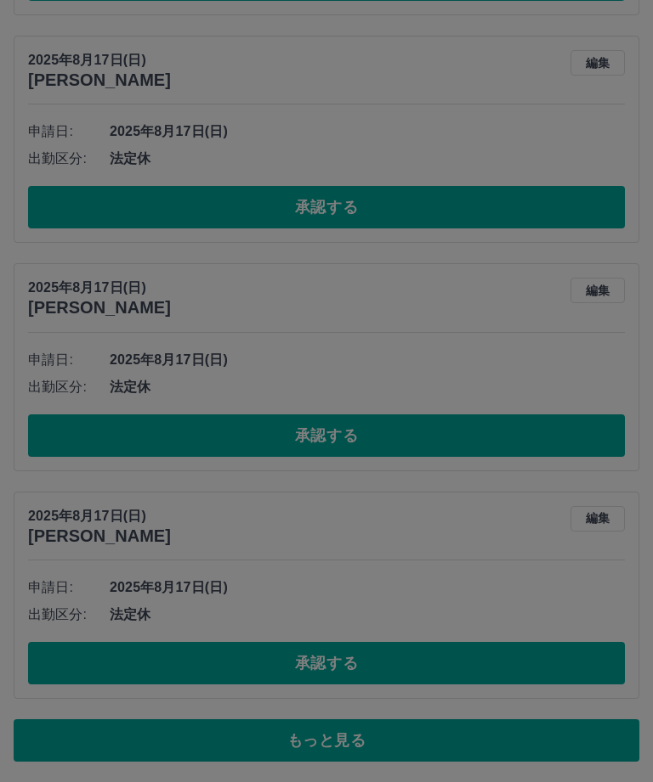
scroll to position [9439, 0]
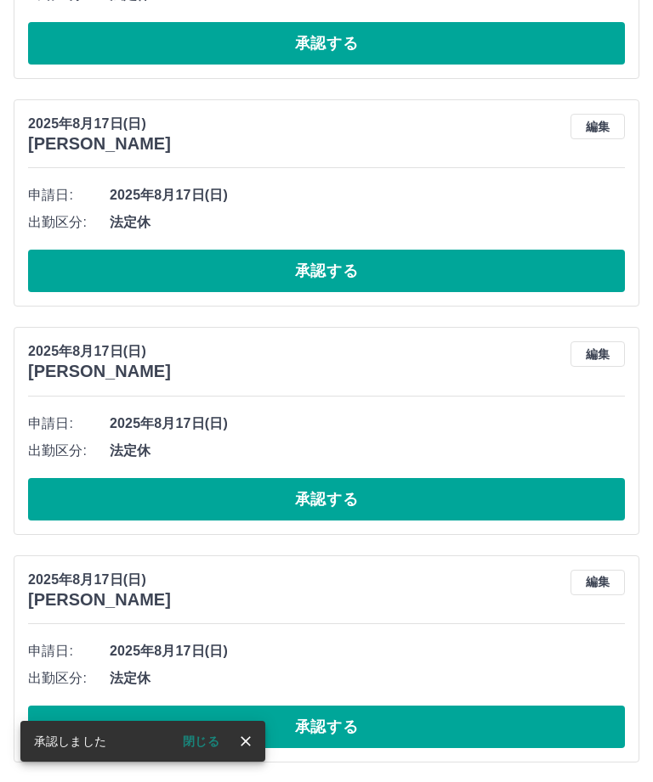
click at [244, 750] on icon "close" at bounding box center [245, 741] width 17 height 17
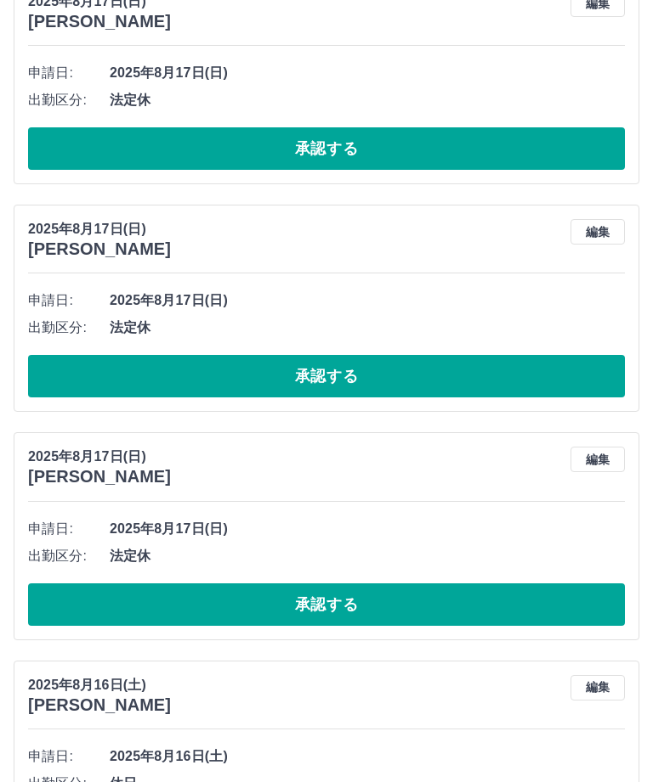
scroll to position [10287, 0]
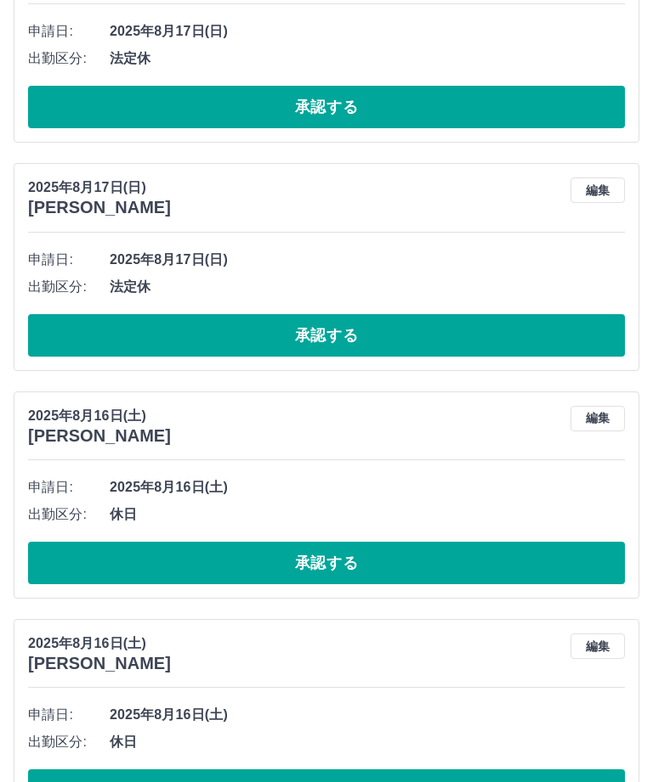
click at [406, 782] on button "承認する" at bounding box center [326, 791] width 596 height 42
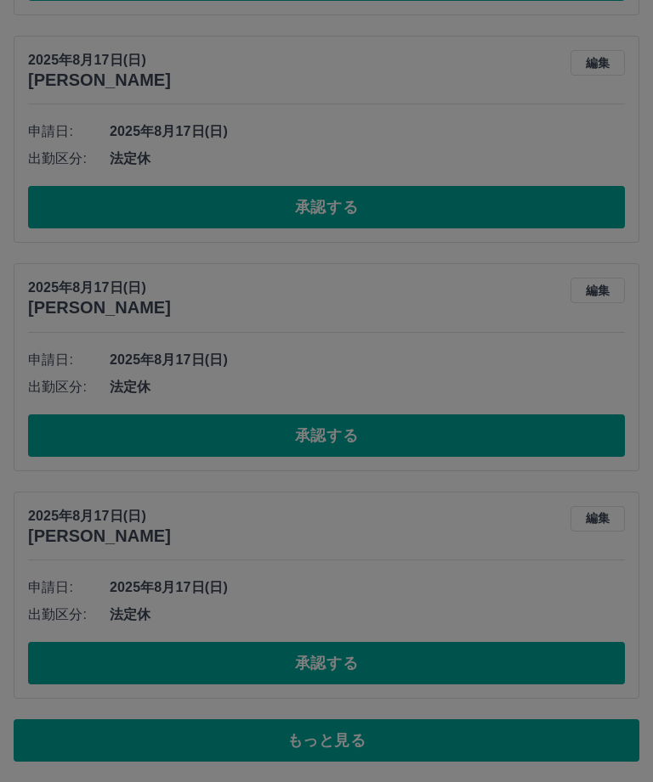
scroll to position [9439, 0]
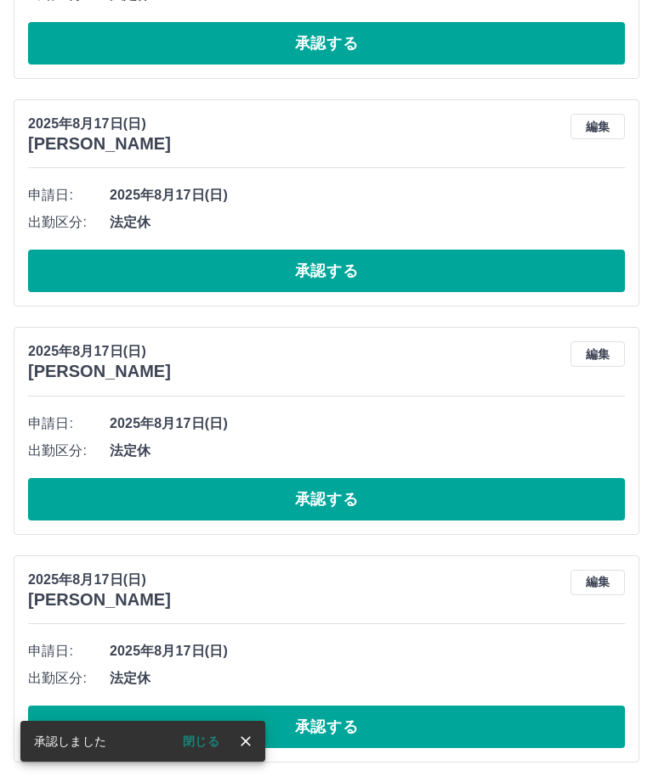
click at [231, 754] on button "閉じる" at bounding box center [201, 741] width 64 height 25
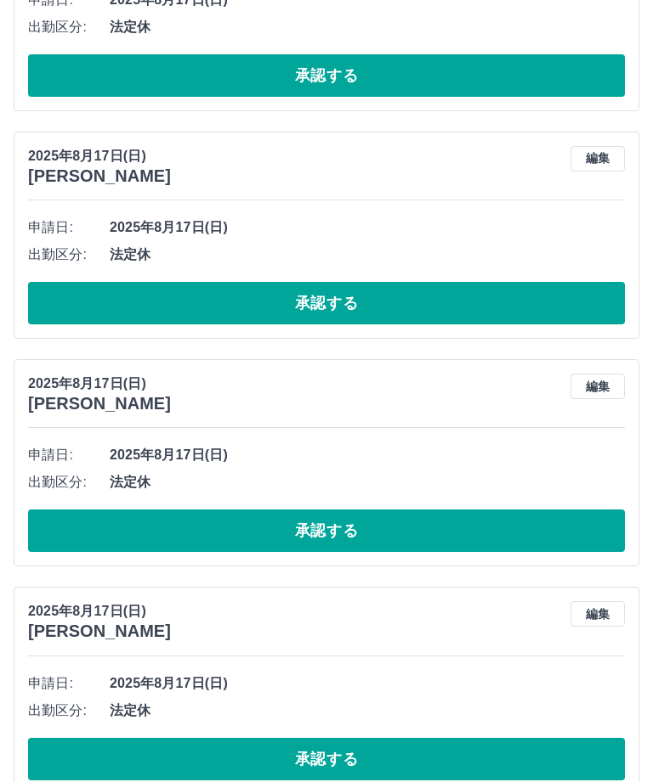
scroll to position [10059, 0]
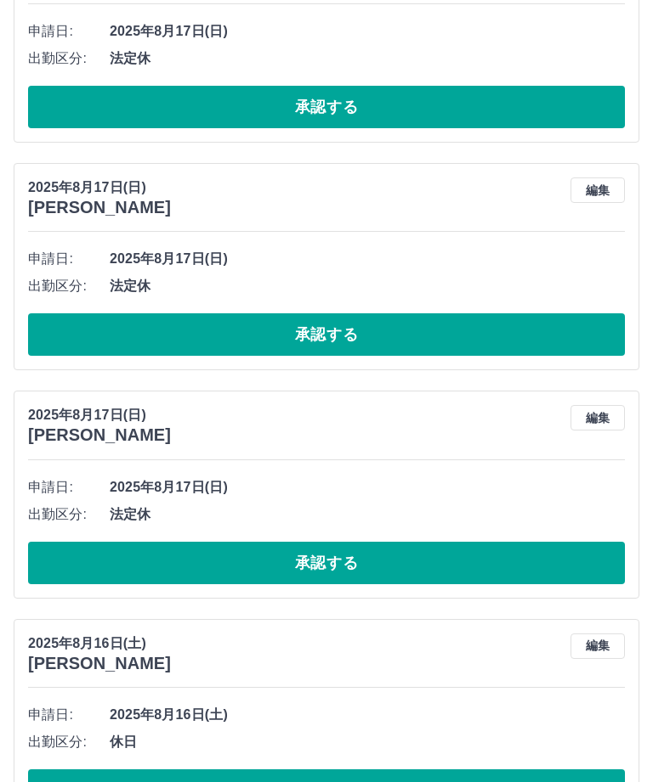
click at [393, 777] on button "承認する" at bounding box center [326, 791] width 596 height 42
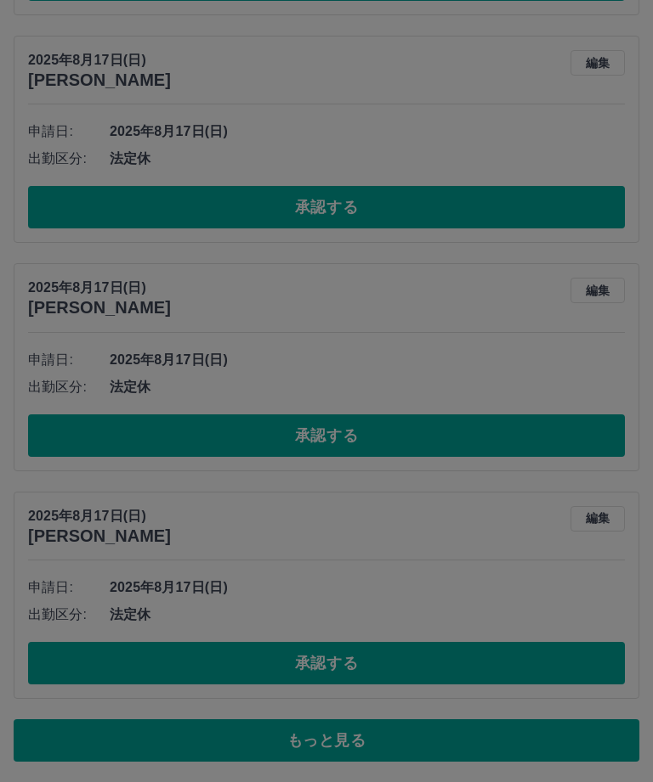
scroll to position [9439, 0]
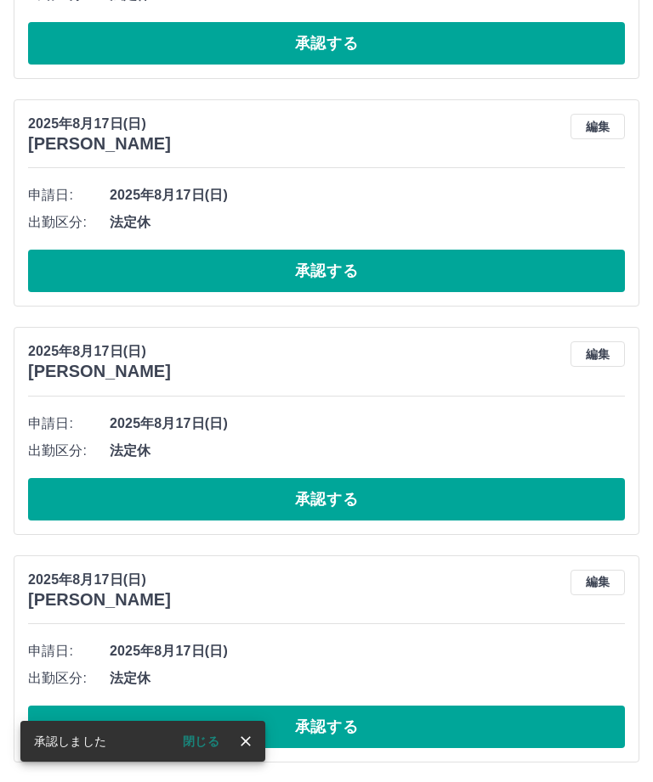
click at [253, 750] on icon "close" at bounding box center [245, 741] width 17 height 17
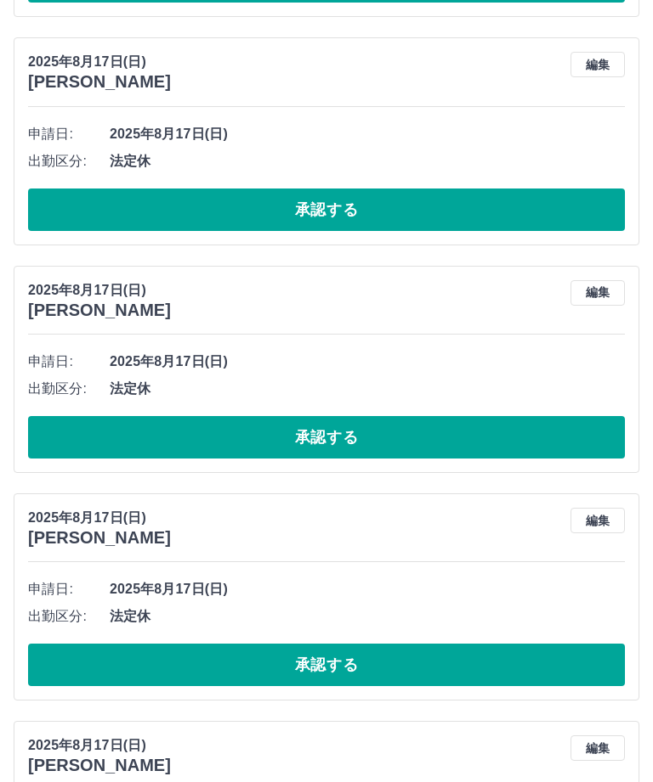
scroll to position [9832, 0]
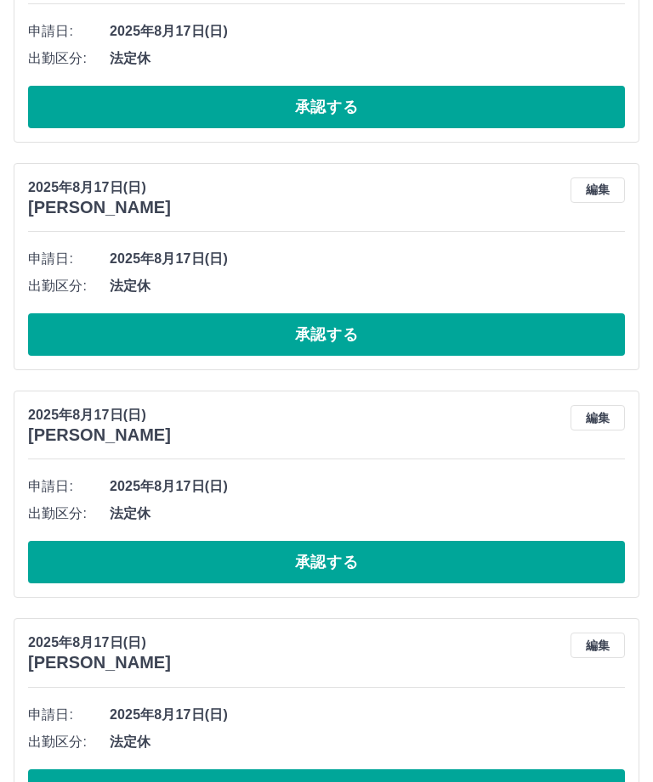
click at [366, 782] on button "承認する" at bounding box center [326, 791] width 596 height 42
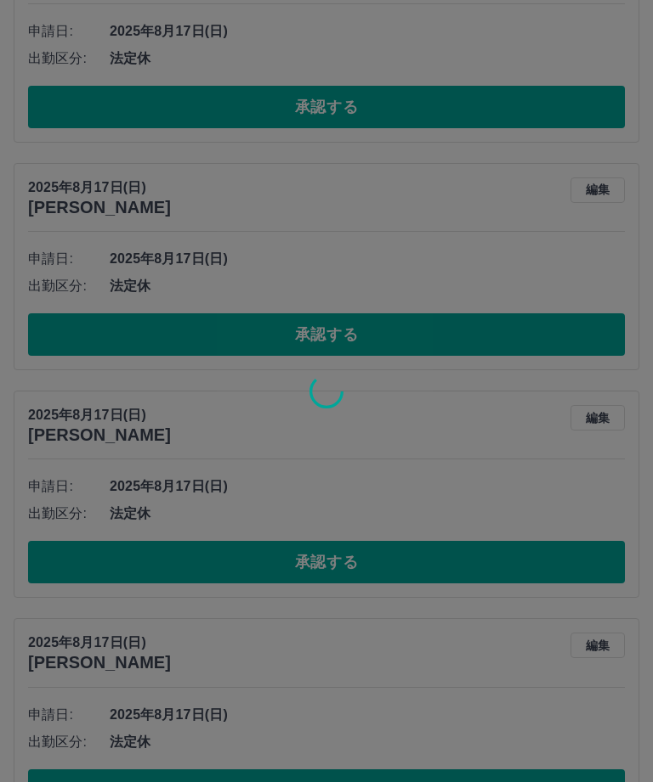
scroll to position [9667, 0]
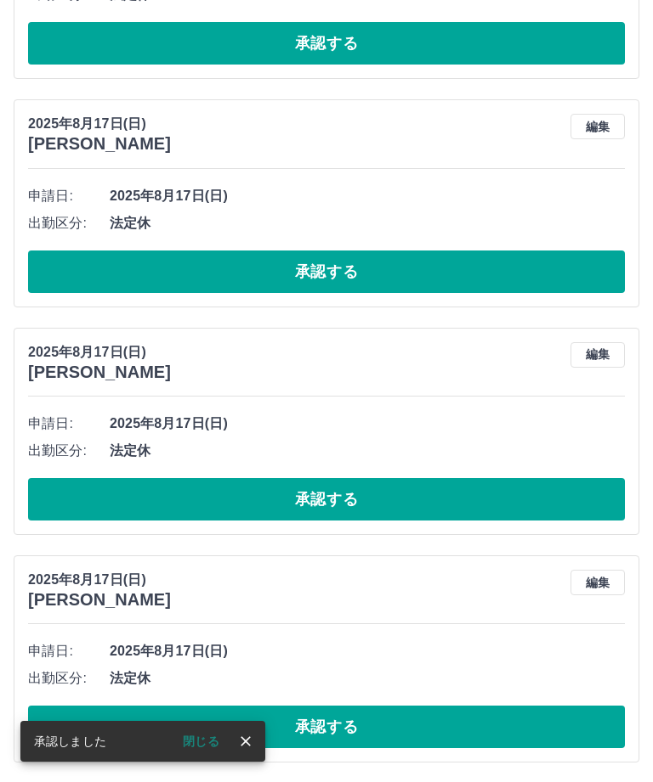
click at [242, 747] on icon "close" at bounding box center [245, 742] width 10 height 10
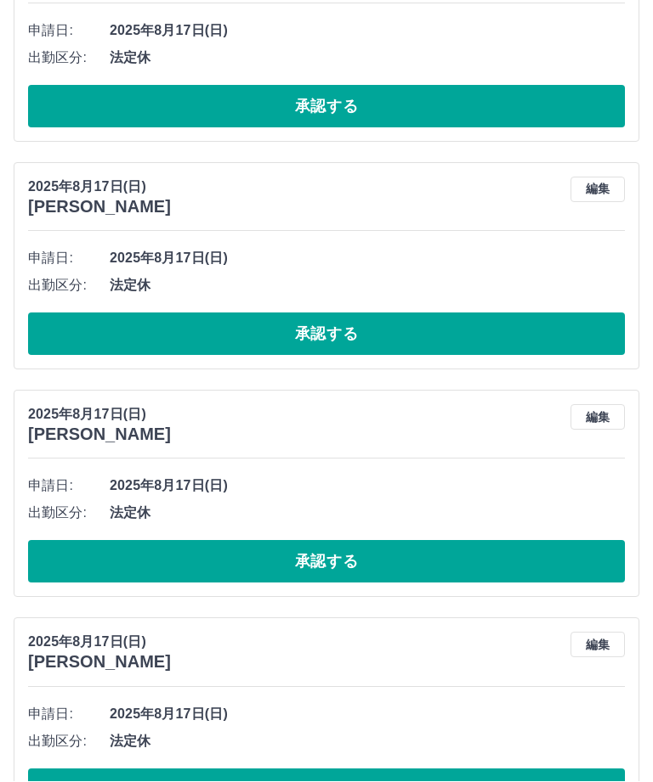
click at [368, 779] on button "承認する" at bounding box center [326, 791] width 596 height 42
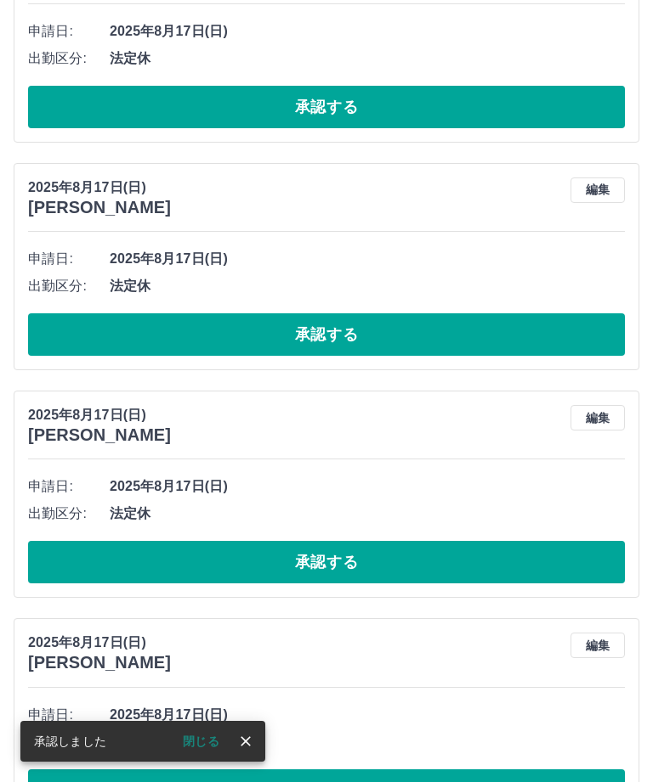
click at [246, 750] on icon "close" at bounding box center [245, 741] width 17 height 17
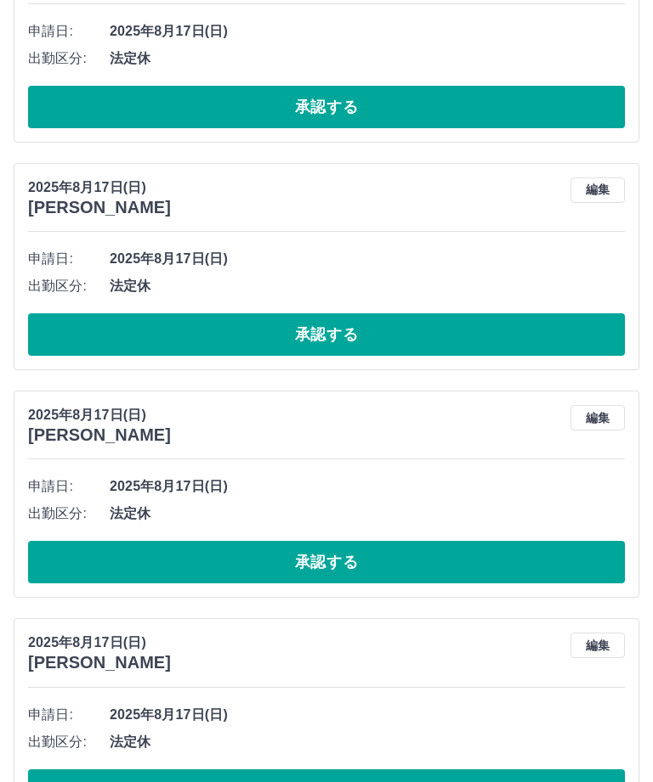
click at [312, 778] on button "承認する" at bounding box center [326, 791] width 596 height 42
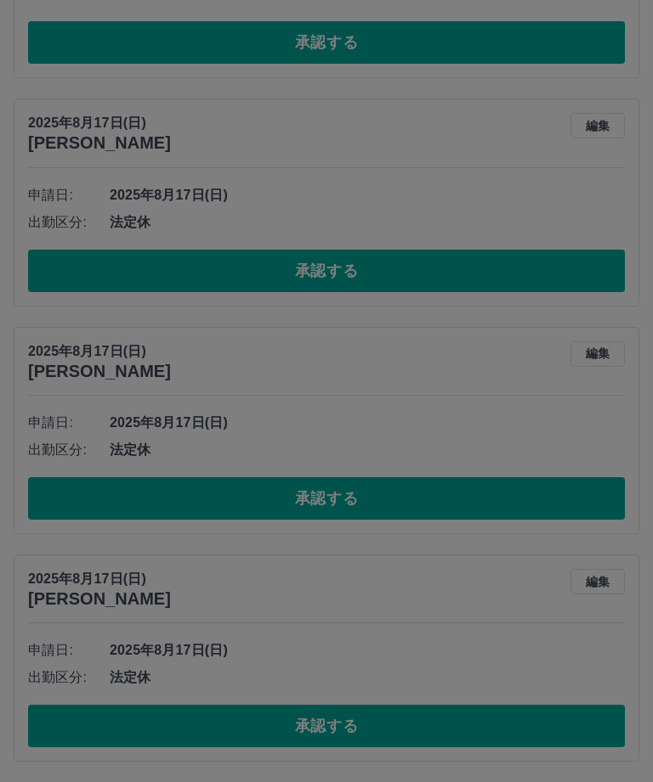
scroll to position [9604, 0]
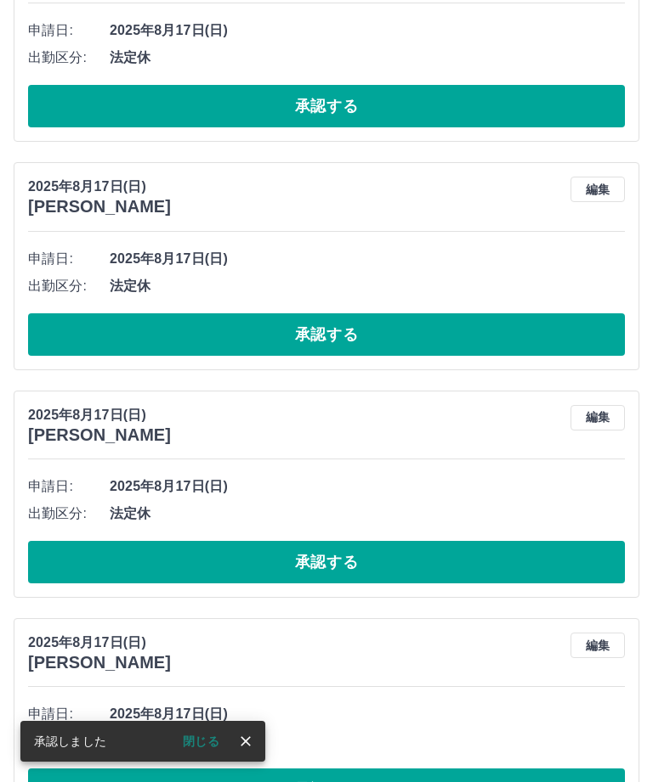
click at [240, 750] on icon "close" at bounding box center [245, 741] width 17 height 17
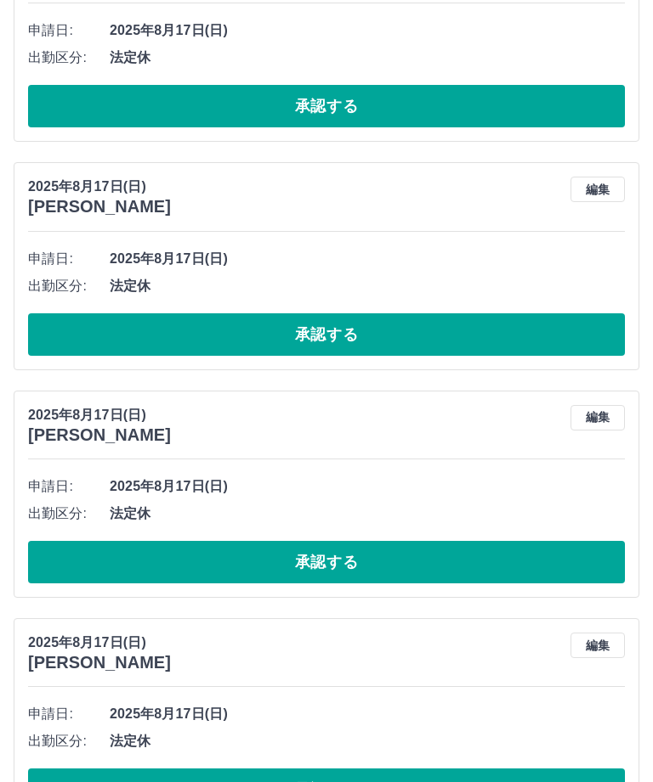
click at [311, 782] on button "承認する" at bounding box center [326, 790] width 596 height 42
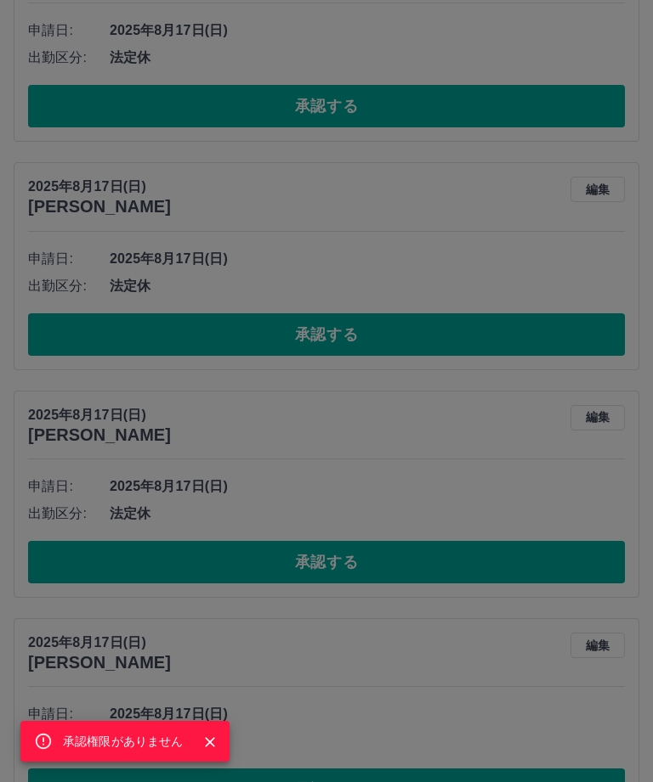
click at [316, 782] on div "承認権限がありません" at bounding box center [326, 391] width 653 height 782
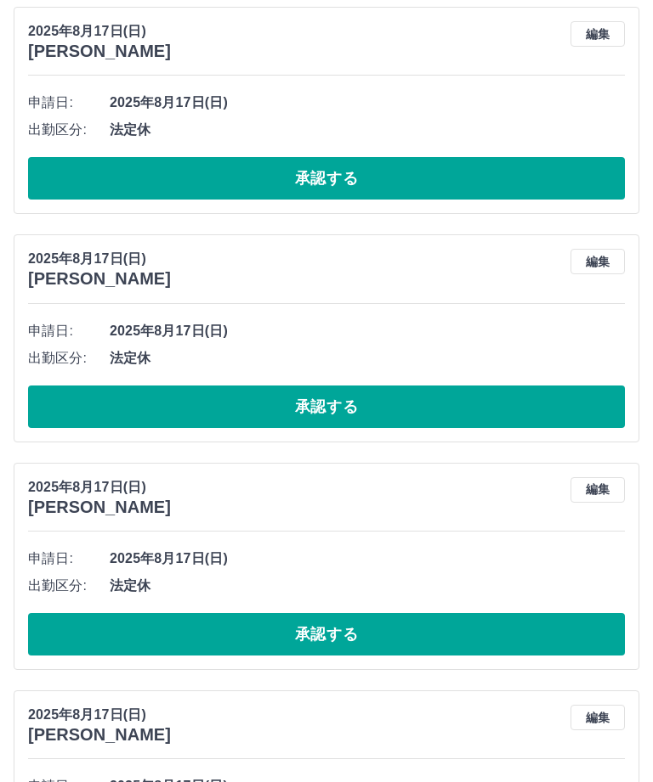
scroll to position [9500, 0]
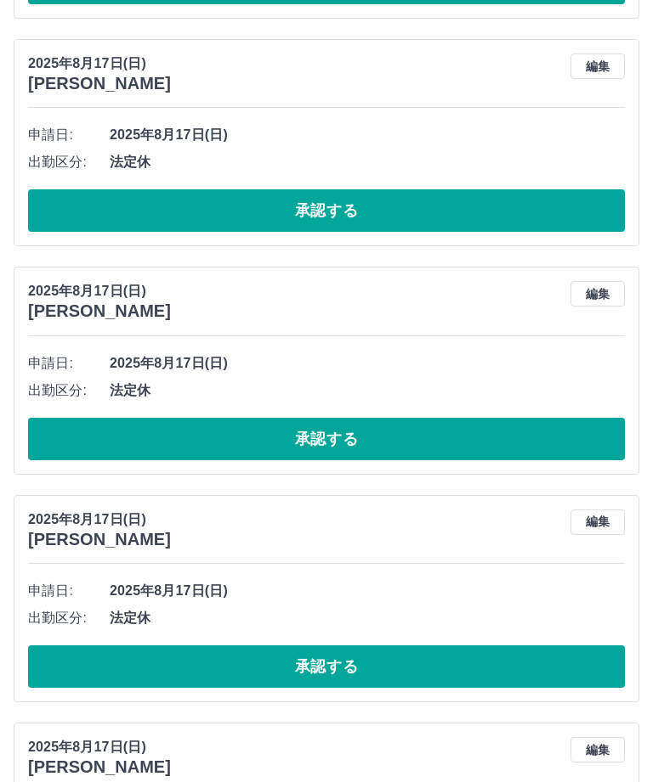
click at [378, 657] on button "承認する" at bounding box center [326, 667] width 596 height 42
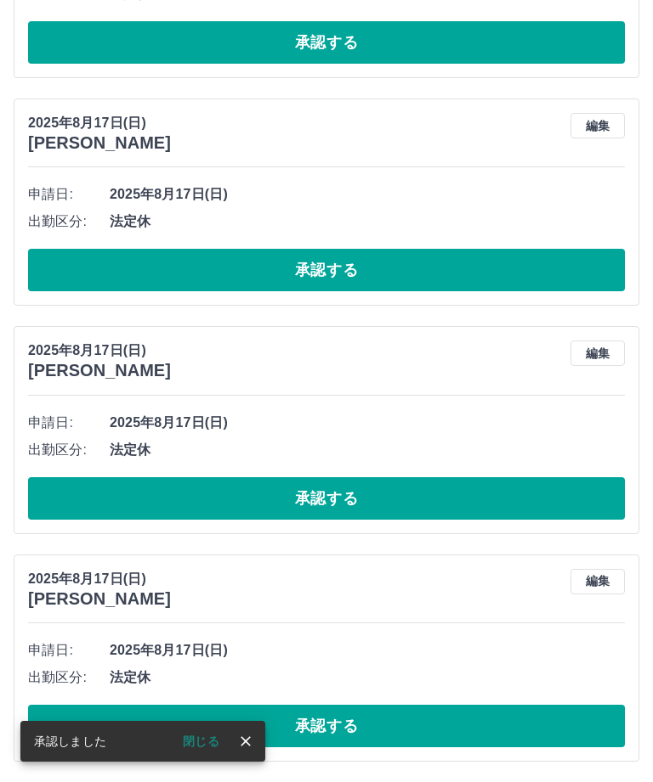
scroll to position [9376, 0]
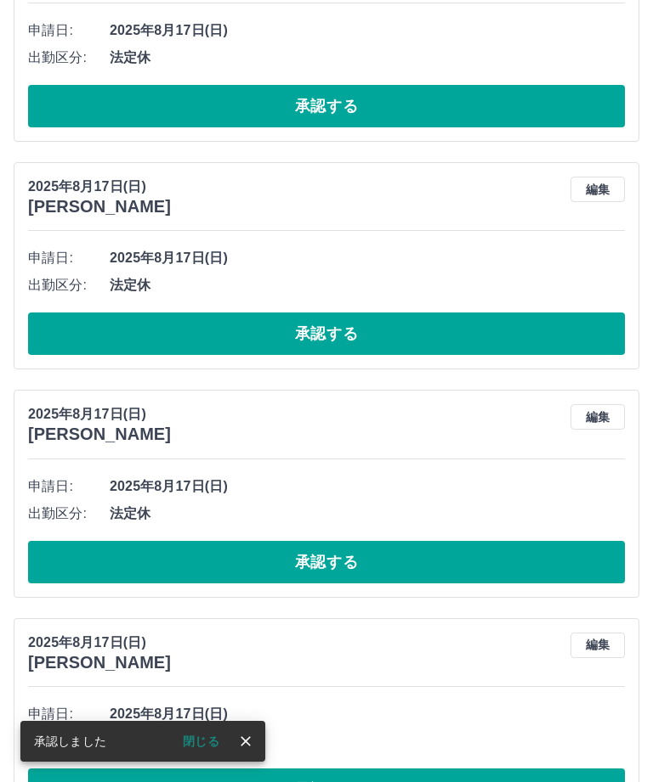
click at [246, 754] on button "close" at bounding box center [245, 741] width 25 height 25
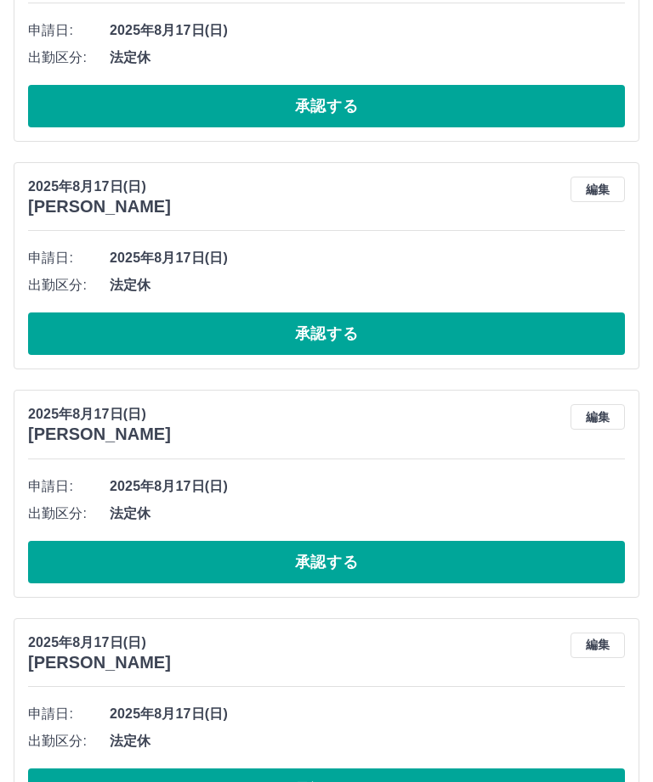
click at [321, 775] on button "承認する" at bounding box center [326, 790] width 596 height 42
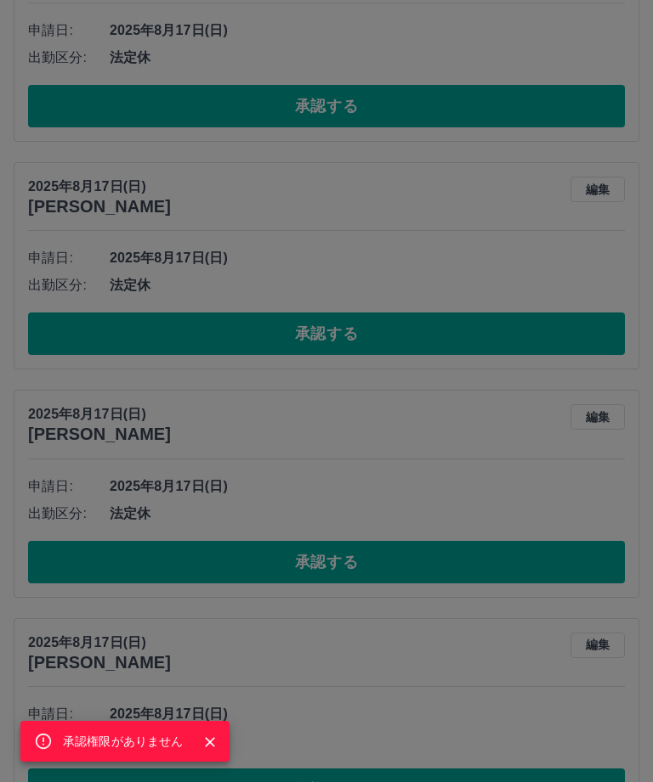
click at [218, 755] on button "Close" at bounding box center [209, 742] width 25 height 25
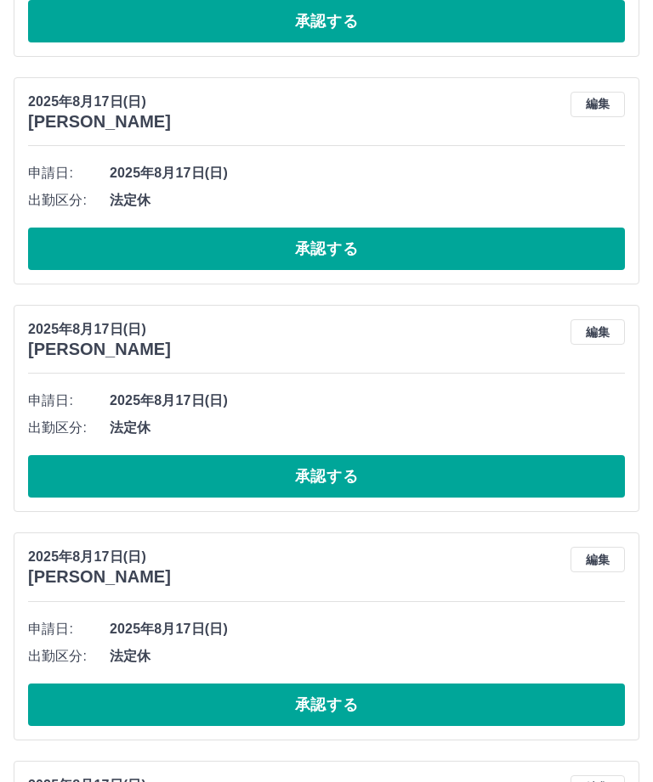
click at [336, 690] on button "承認する" at bounding box center [326, 706] width 596 height 42
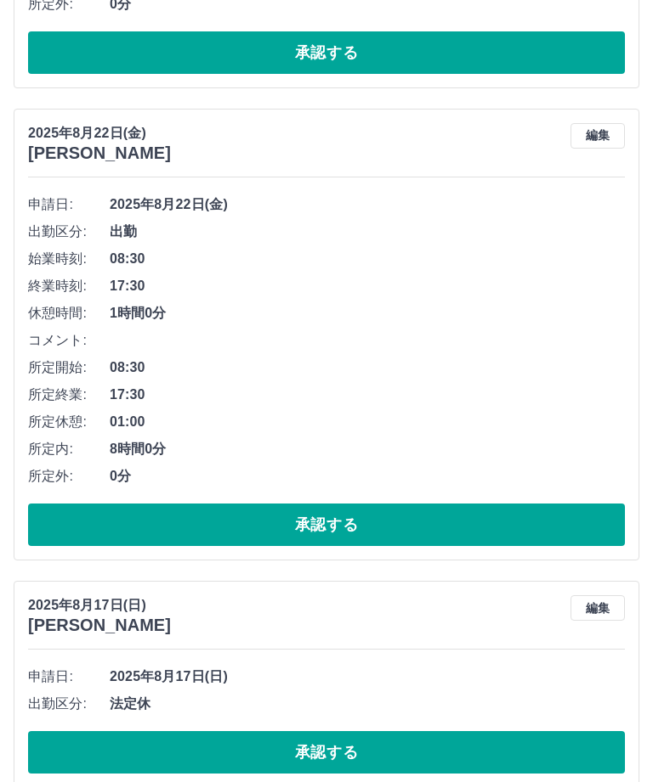
scroll to position [8275, 0]
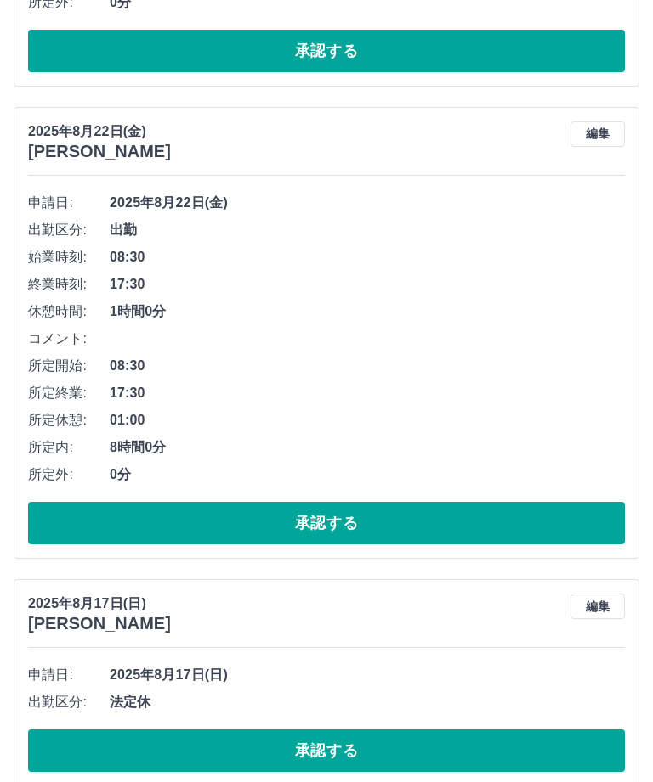
click at [438, 527] on button "承認する" at bounding box center [326, 523] width 596 height 42
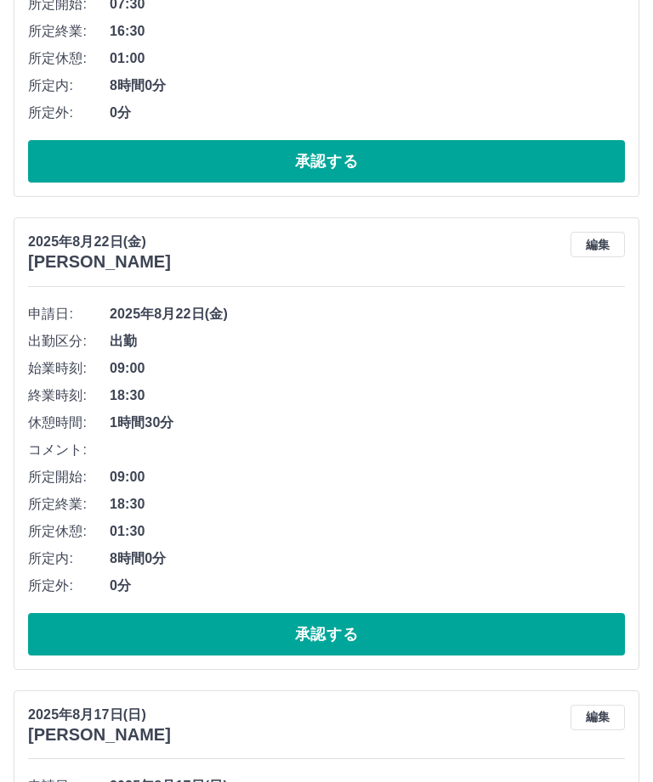
scroll to position [7691, 0]
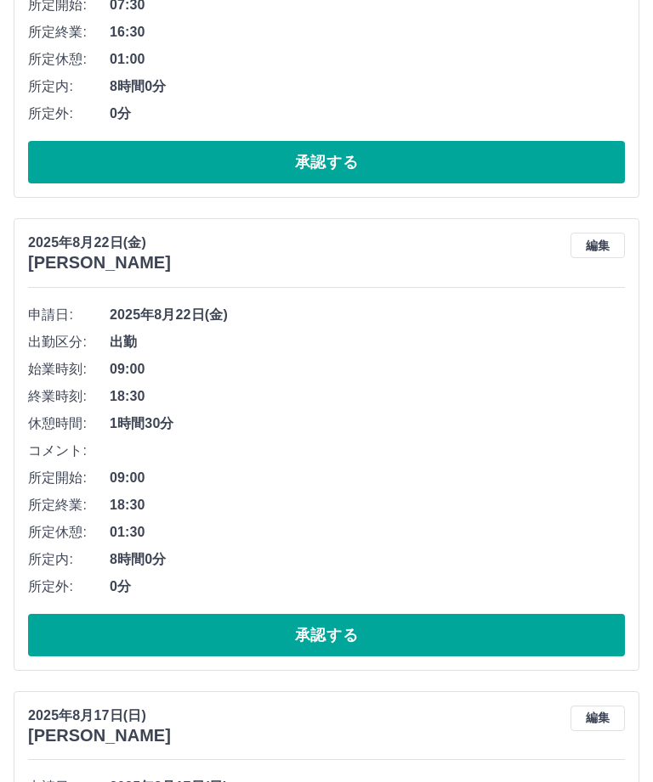
click at [431, 636] on button "承認する" at bounding box center [326, 635] width 596 height 42
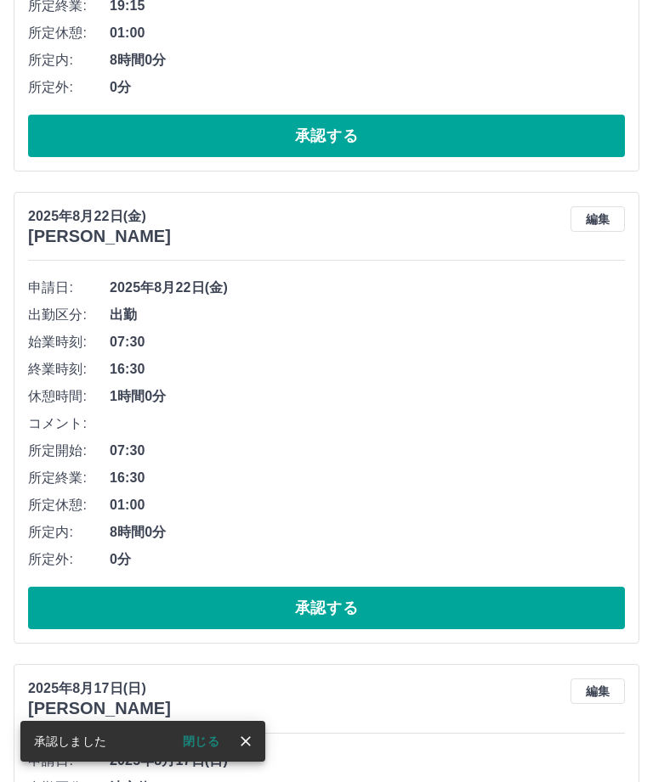
scroll to position [7246, 0]
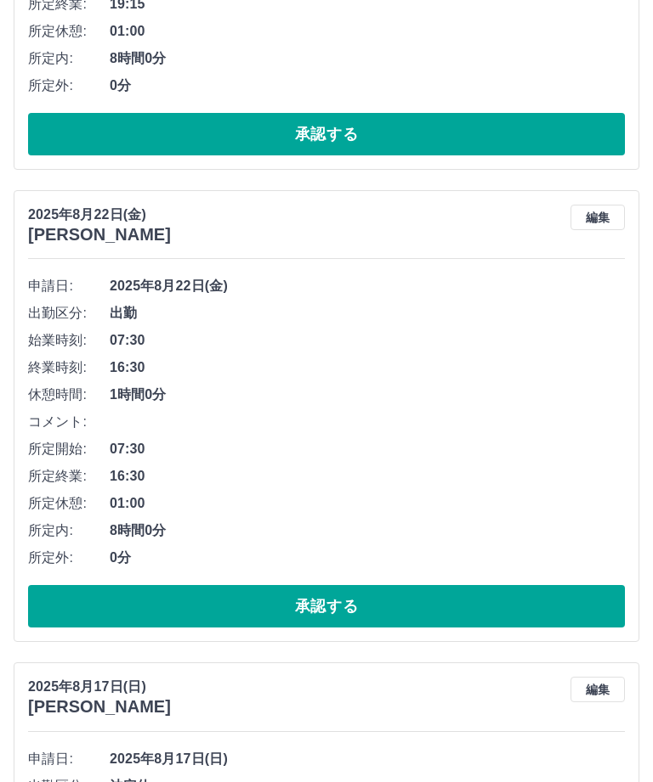
click at [395, 607] on button "承認する" at bounding box center [326, 606] width 596 height 42
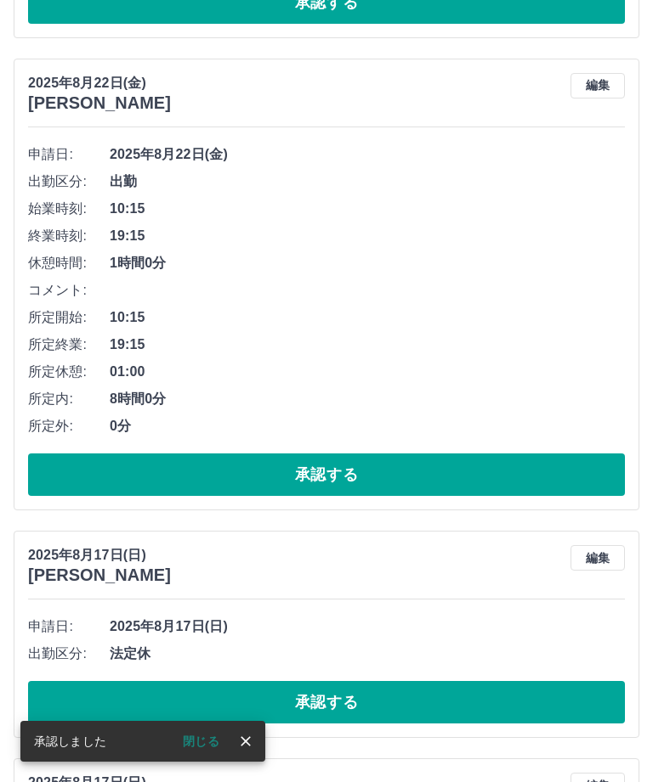
scroll to position [6879, 0]
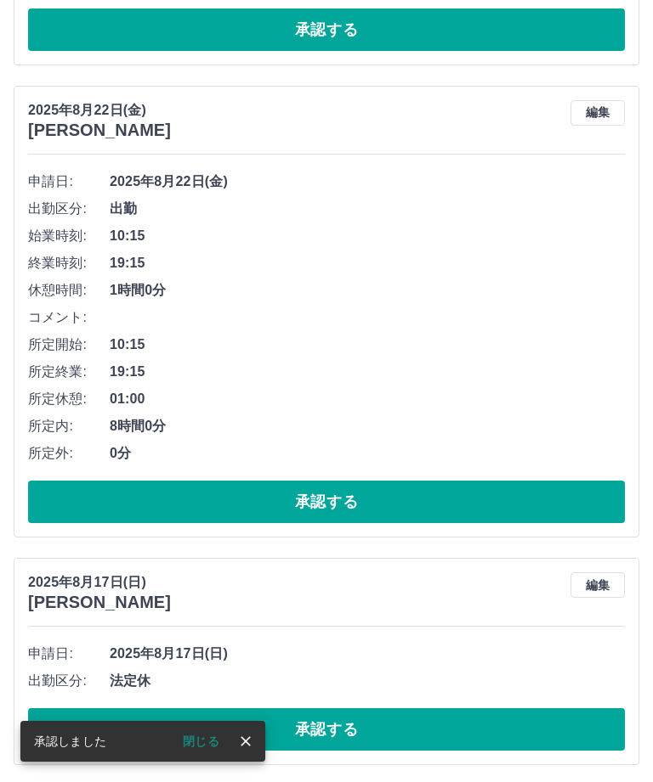
click at [422, 494] on button "承認する" at bounding box center [326, 502] width 596 height 42
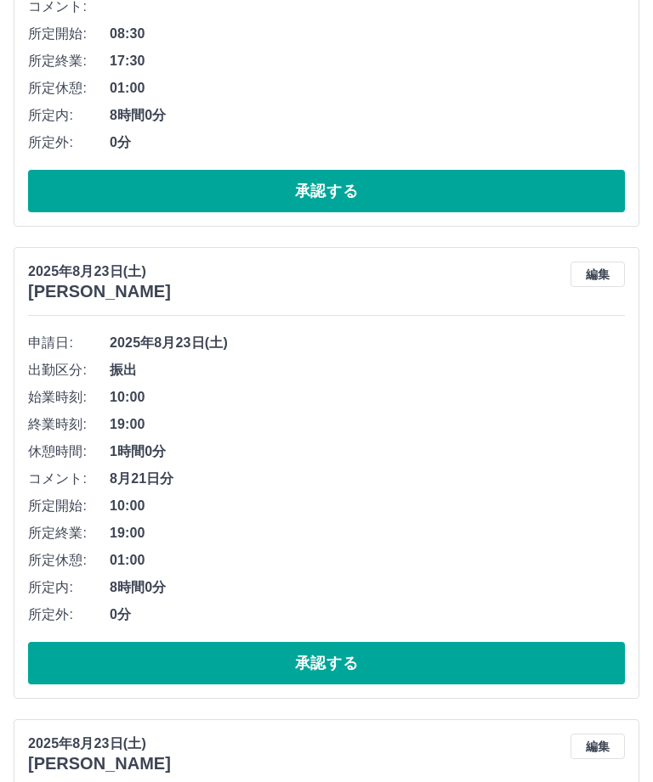
scroll to position [3180, 0]
click at [54, 672] on button "承認する" at bounding box center [326, 663] width 596 height 42
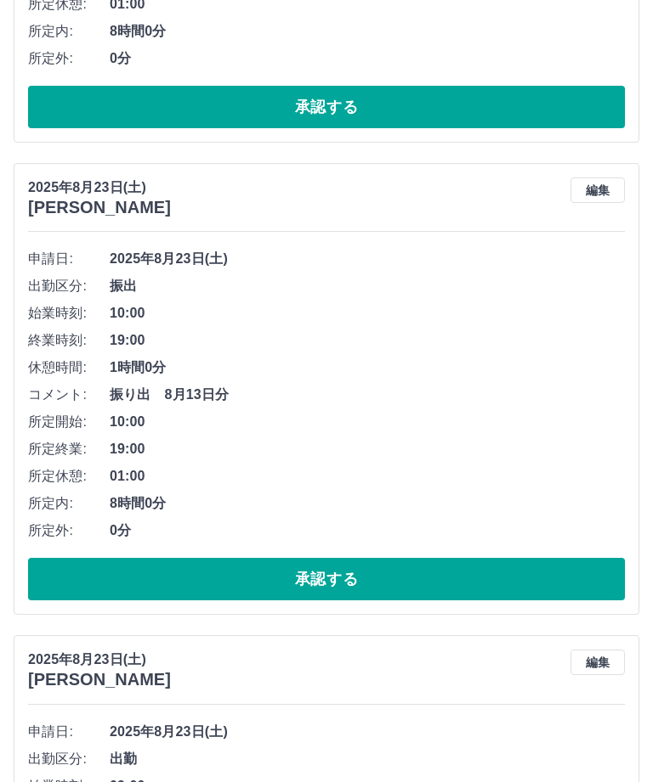
scroll to position [3269, 0]
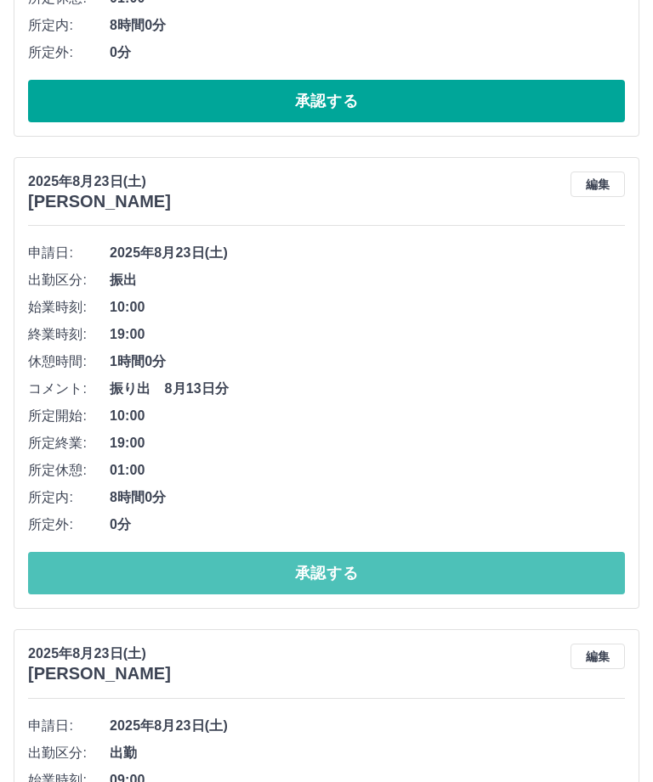
click at [57, 571] on button "承認する" at bounding box center [326, 574] width 596 height 42
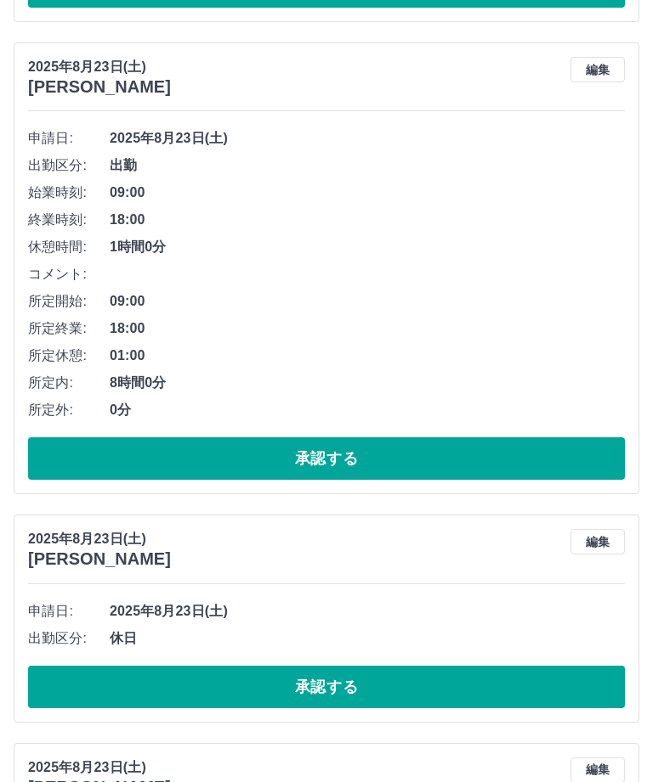
scroll to position [3386, 0]
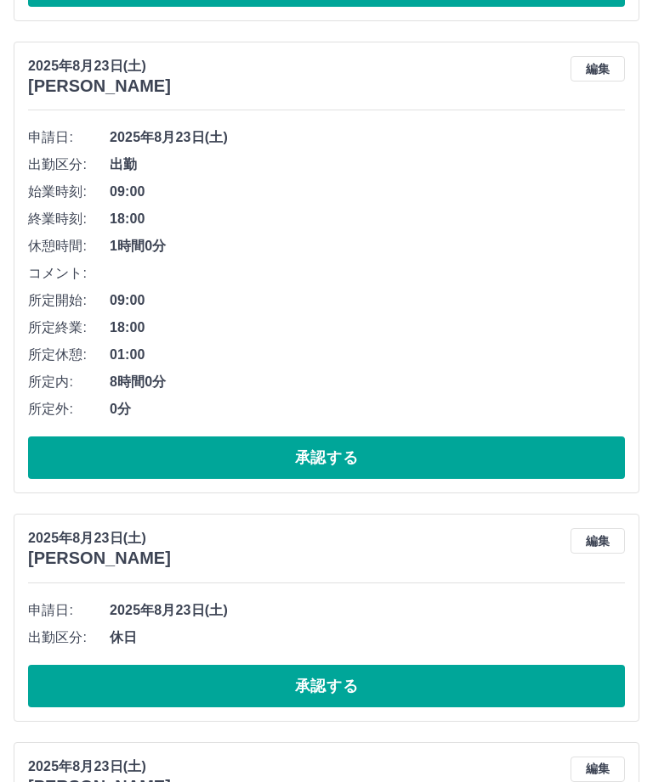
click at [57, 468] on button "承認する" at bounding box center [326, 458] width 596 height 42
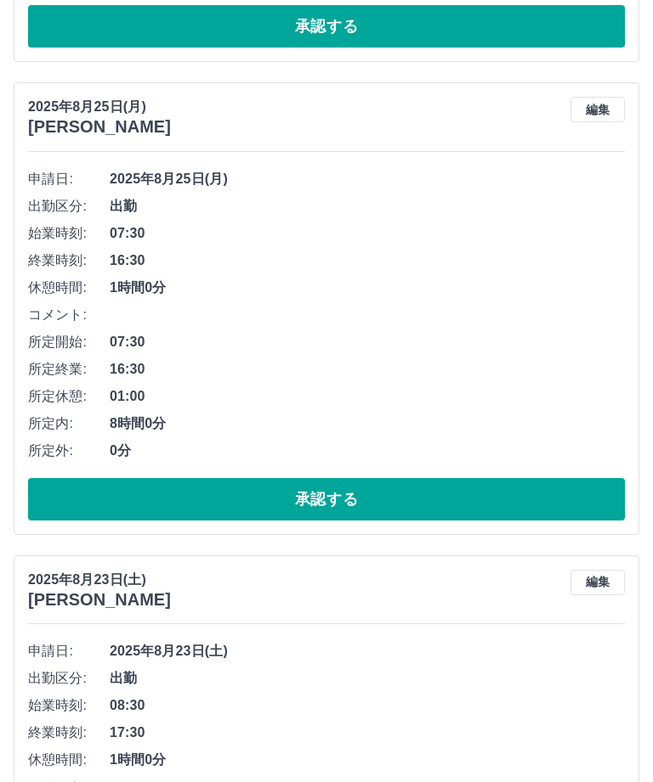
scroll to position [2398, 0]
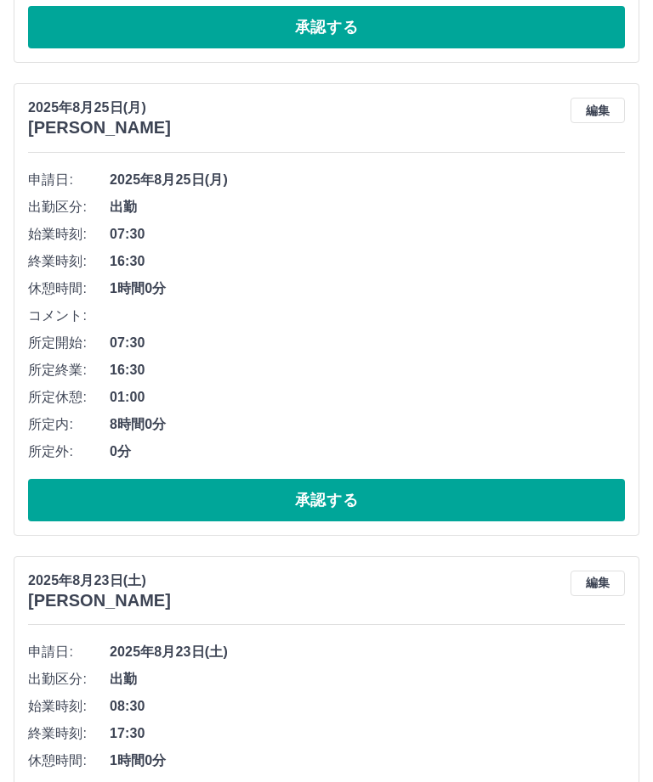
click at [91, 511] on button "承認する" at bounding box center [326, 500] width 596 height 42
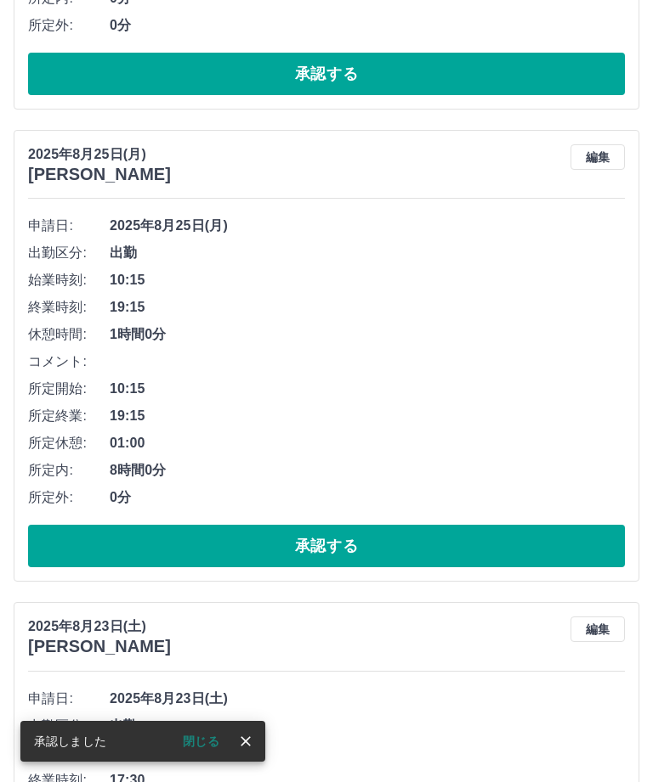
scroll to position [1879, 0]
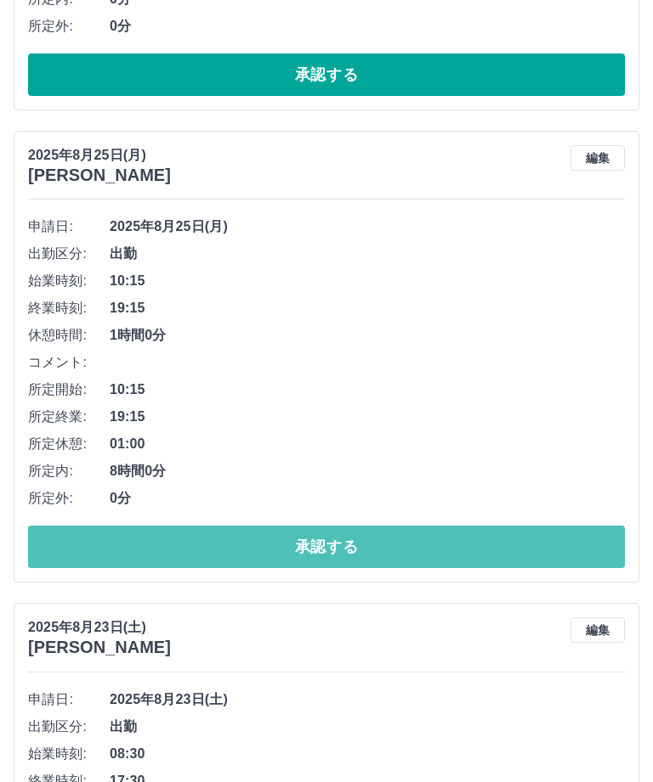
click at [77, 544] on button "承認する" at bounding box center [326, 547] width 596 height 42
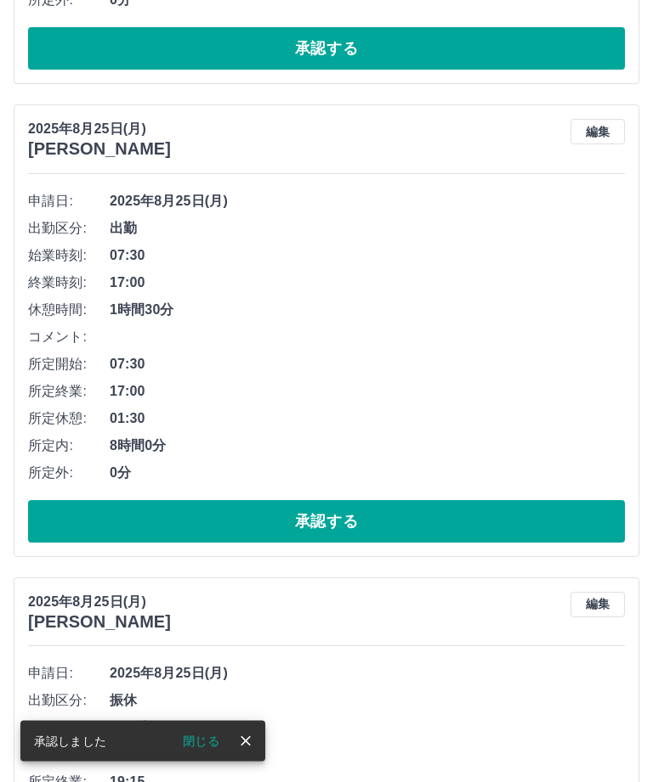
scroll to position [1041, 0]
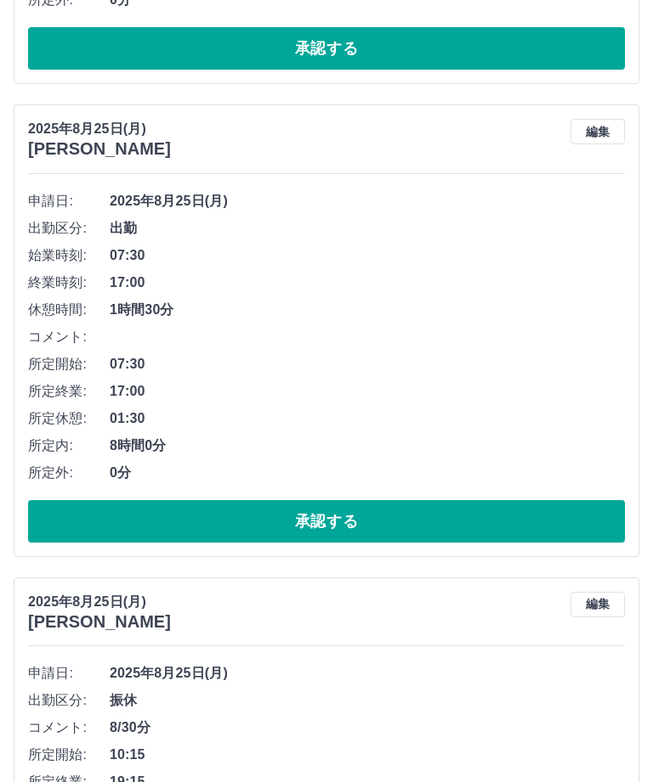
click at [69, 516] on button "承認する" at bounding box center [326, 521] width 596 height 42
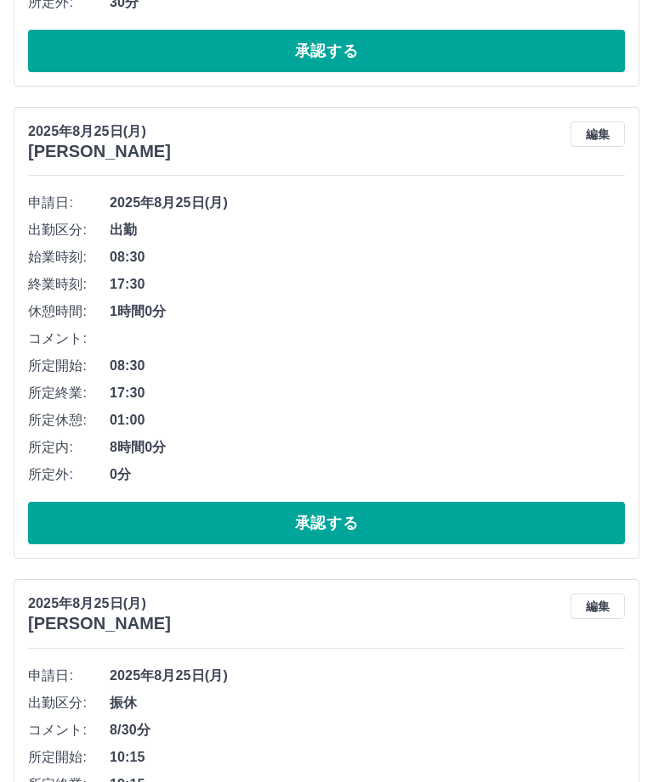
scroll to position [567, 0]
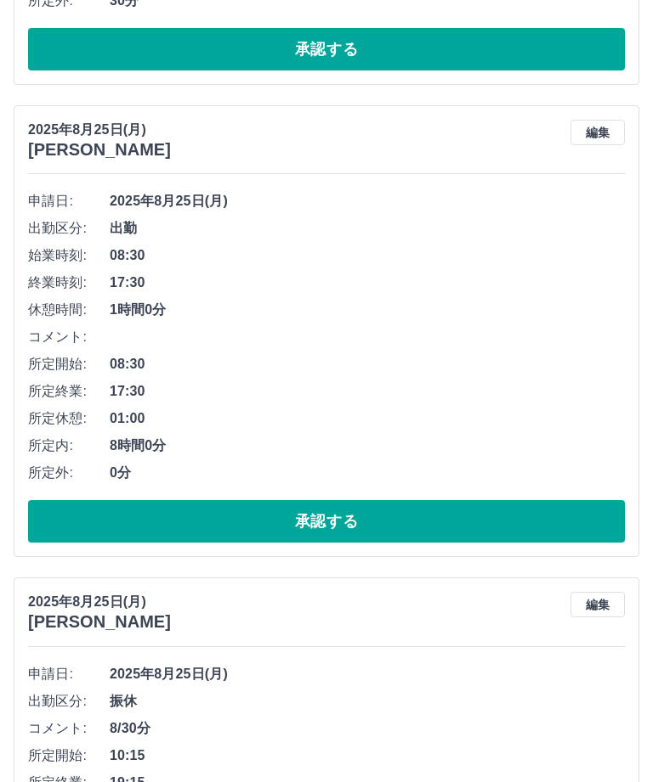
click at [67, 526] on button "承認する" at bounding box center [326, 522] width 596 height 42
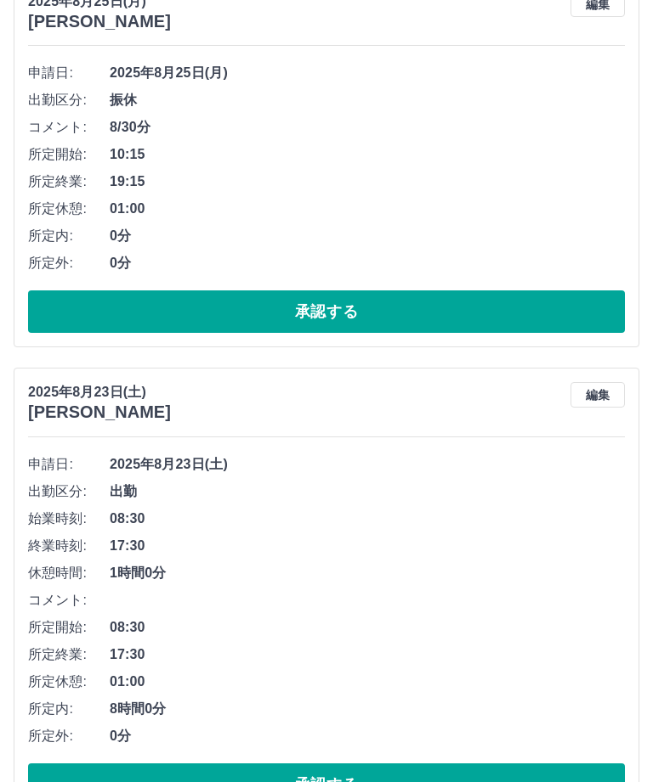
scroll to position [0, 0]
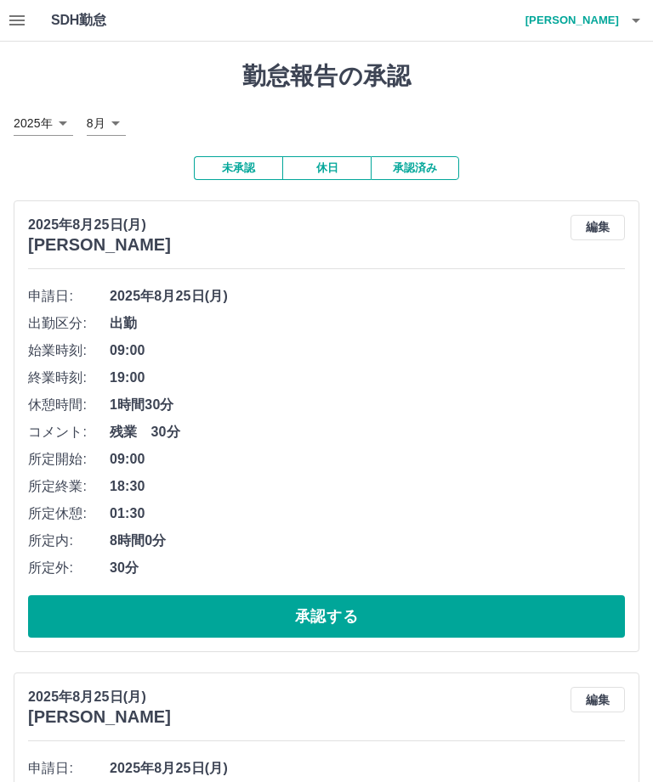
click at [602, 25] on h4 "池田　理恵" at bounding box center [568, 20] width 102 height 41
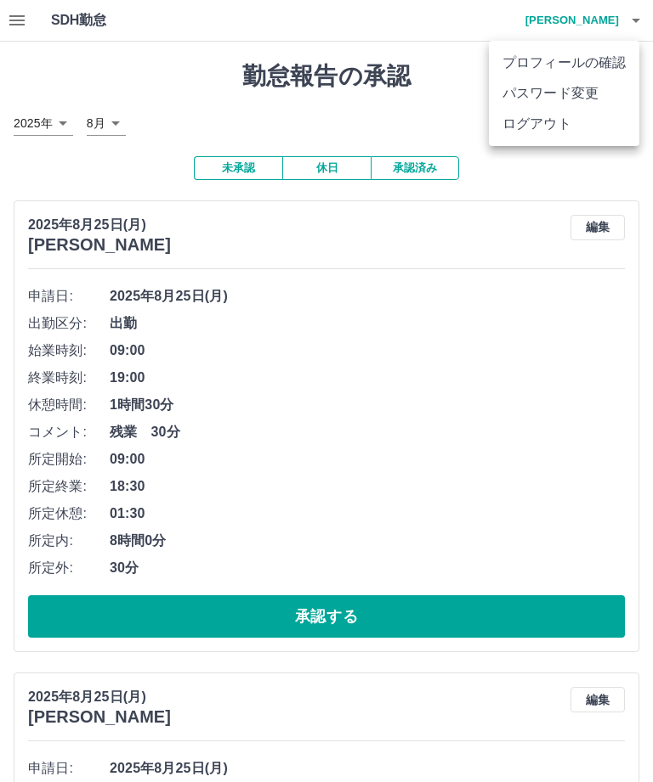
click at [551, 130] on li "ログアウト" at bounding box center [564, 124] width 150 height 31
